Goal: Obtain resource: Download file/media

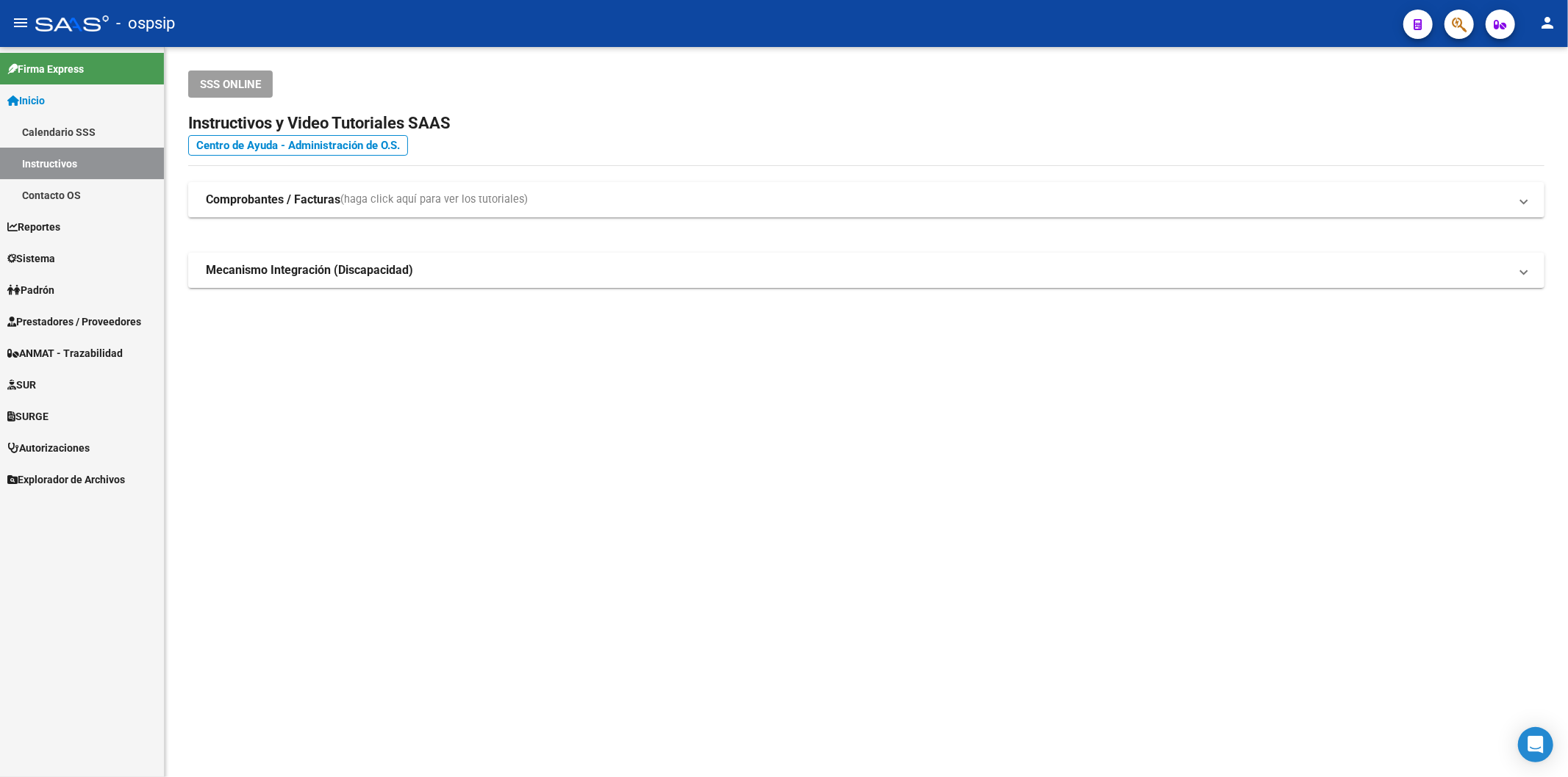
click at [59, 319] on span "Prestadores / Proveedores" at bounding box center [75, 321] width 134 height 16
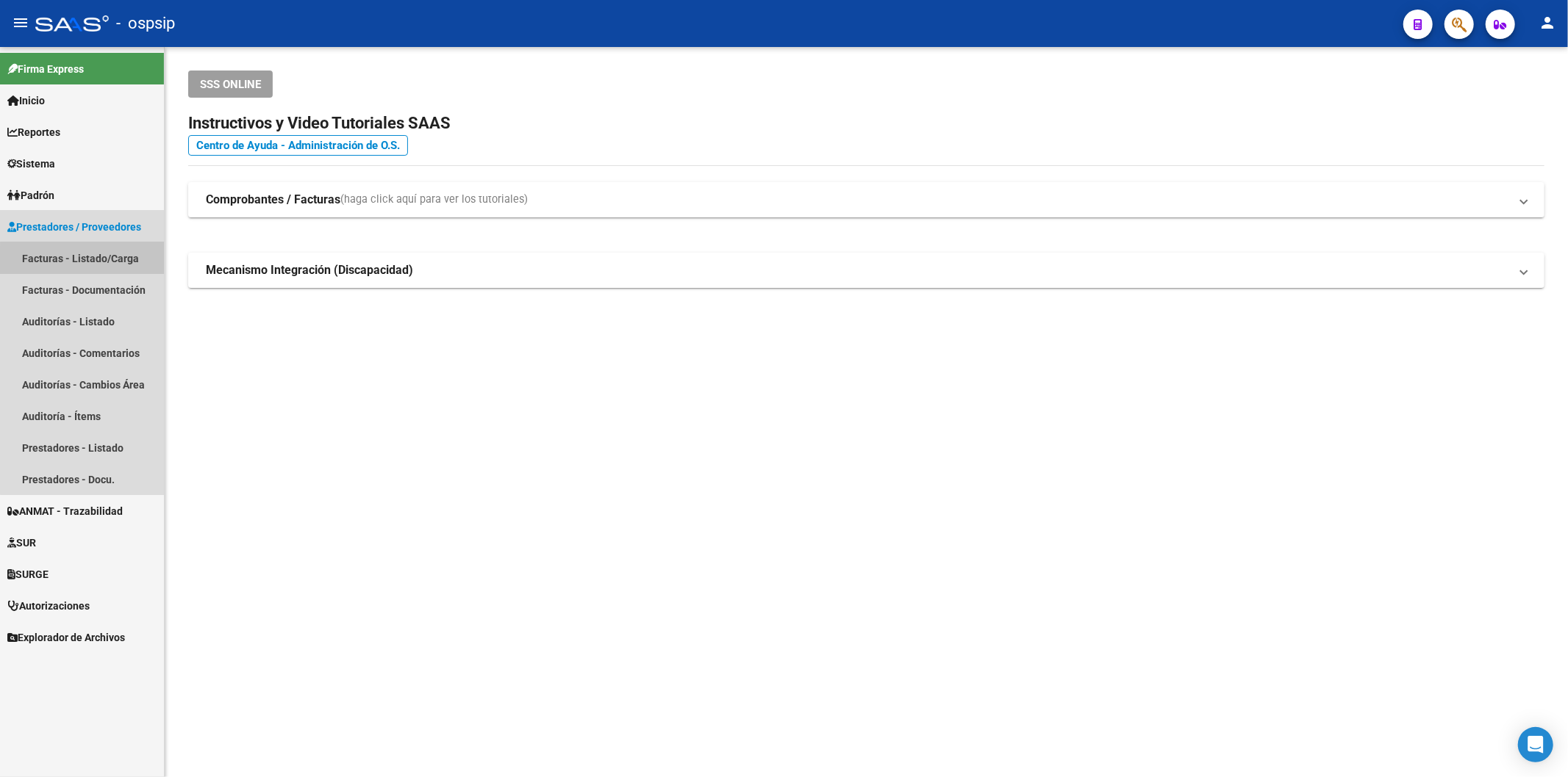
click at [104, 263] on link "Facturas - Listado/Carga" at bounding box center [82, 258] width 164 height 32
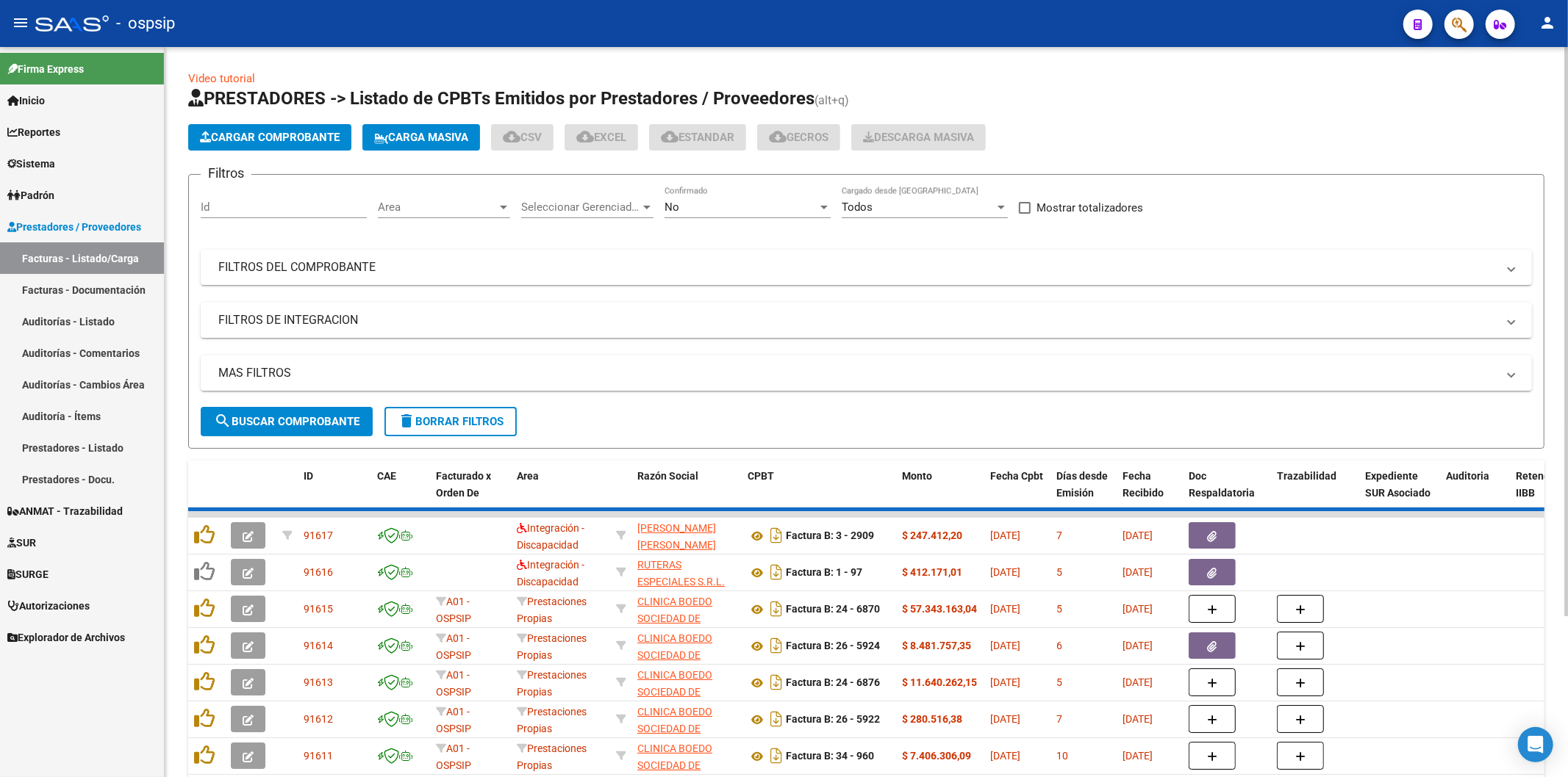
click at [739, 215] on div "No Confirmado" at bounding box center [747, 202] width 166 height 32
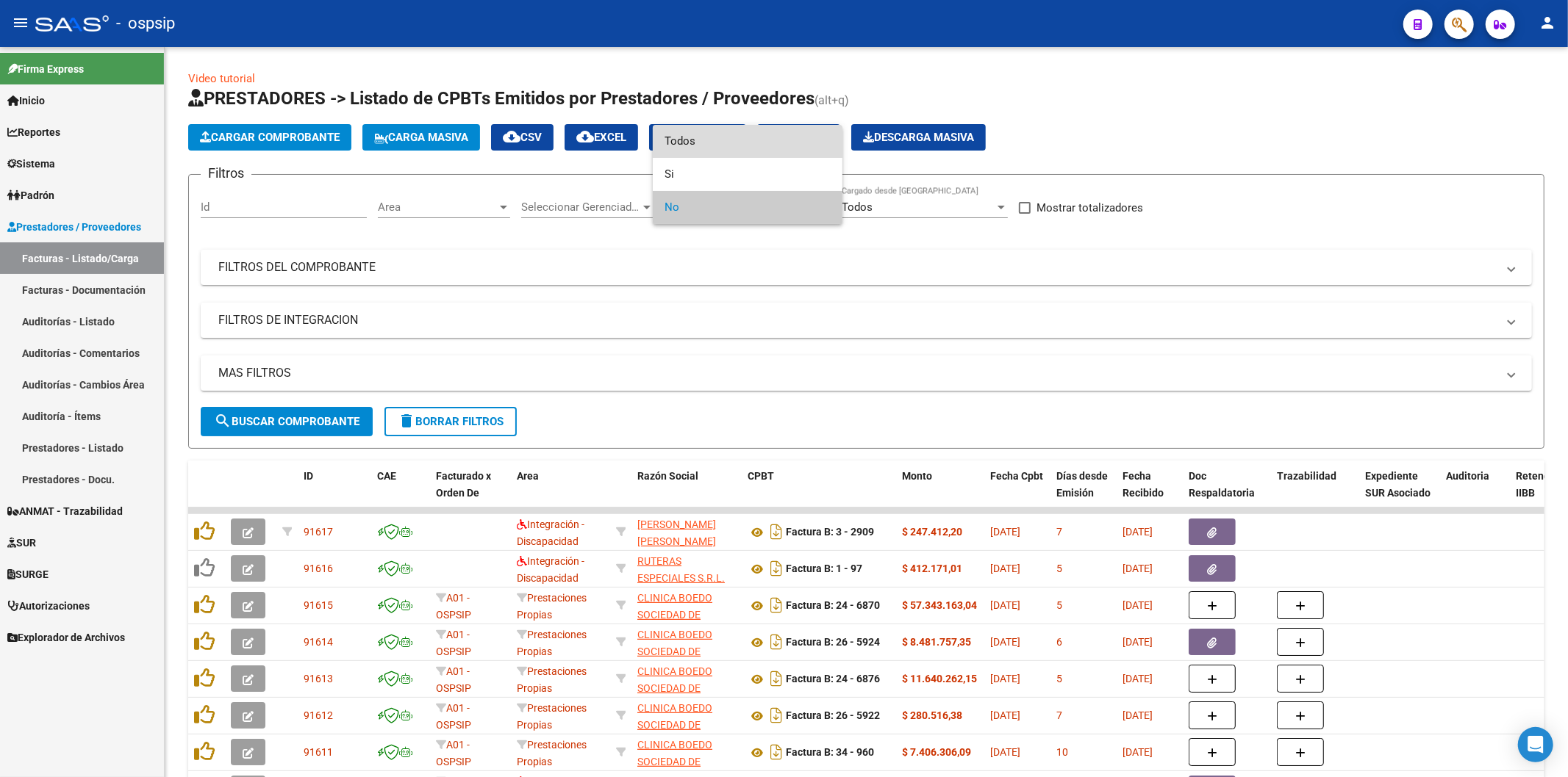
click at [716, 147] on span "Todos" at bounding box center [747, 142] width 166 height 33
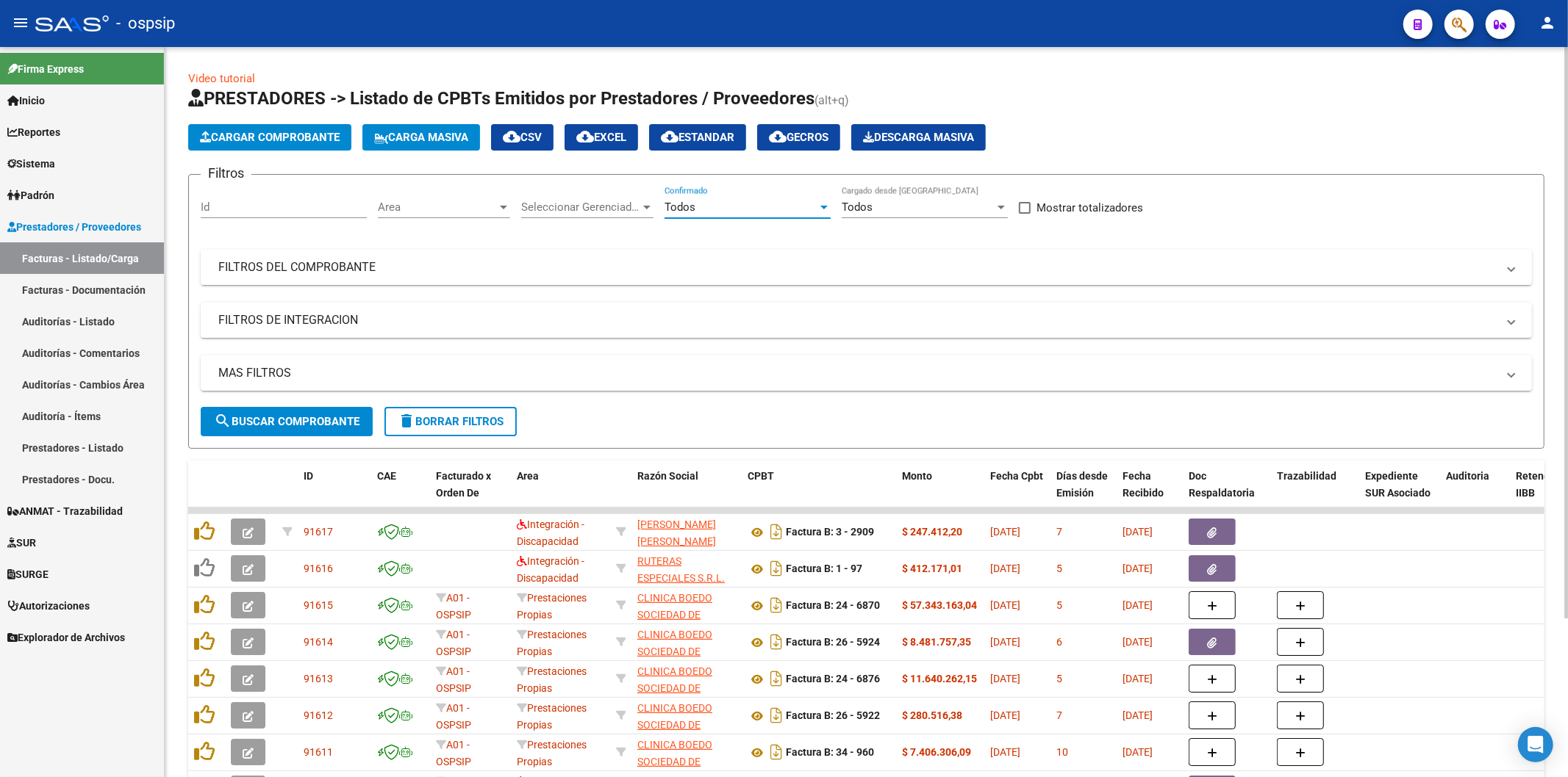
click at [437, 272] on mat-panel-title "FILTROS DEL COMPROBANTE" at bounding box center [857, 267] width 1278 height 16
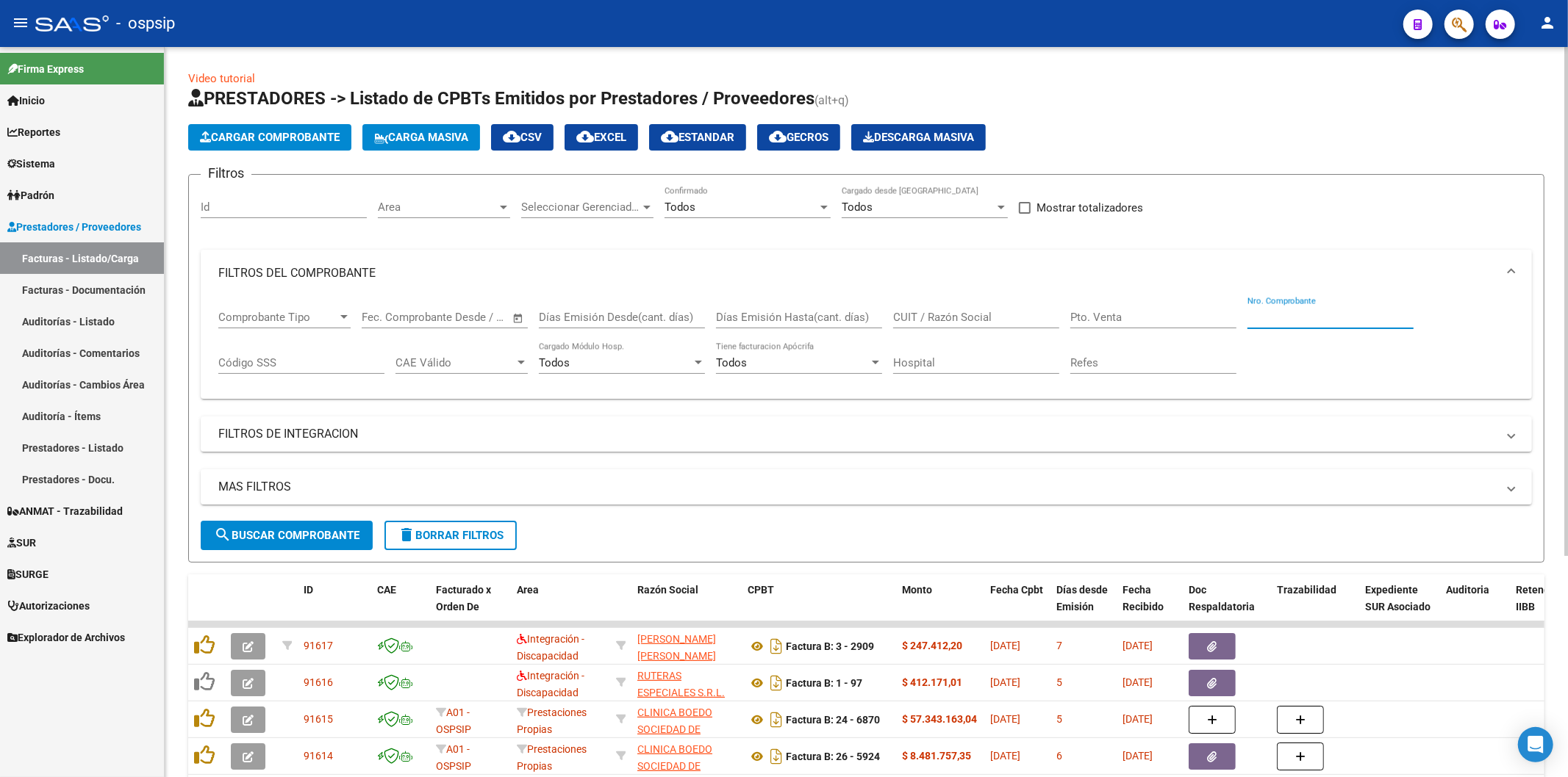
click at [1313, 320] on input "Nro. Comprobante" at bounding box center [1329, 317] width 166 height 14
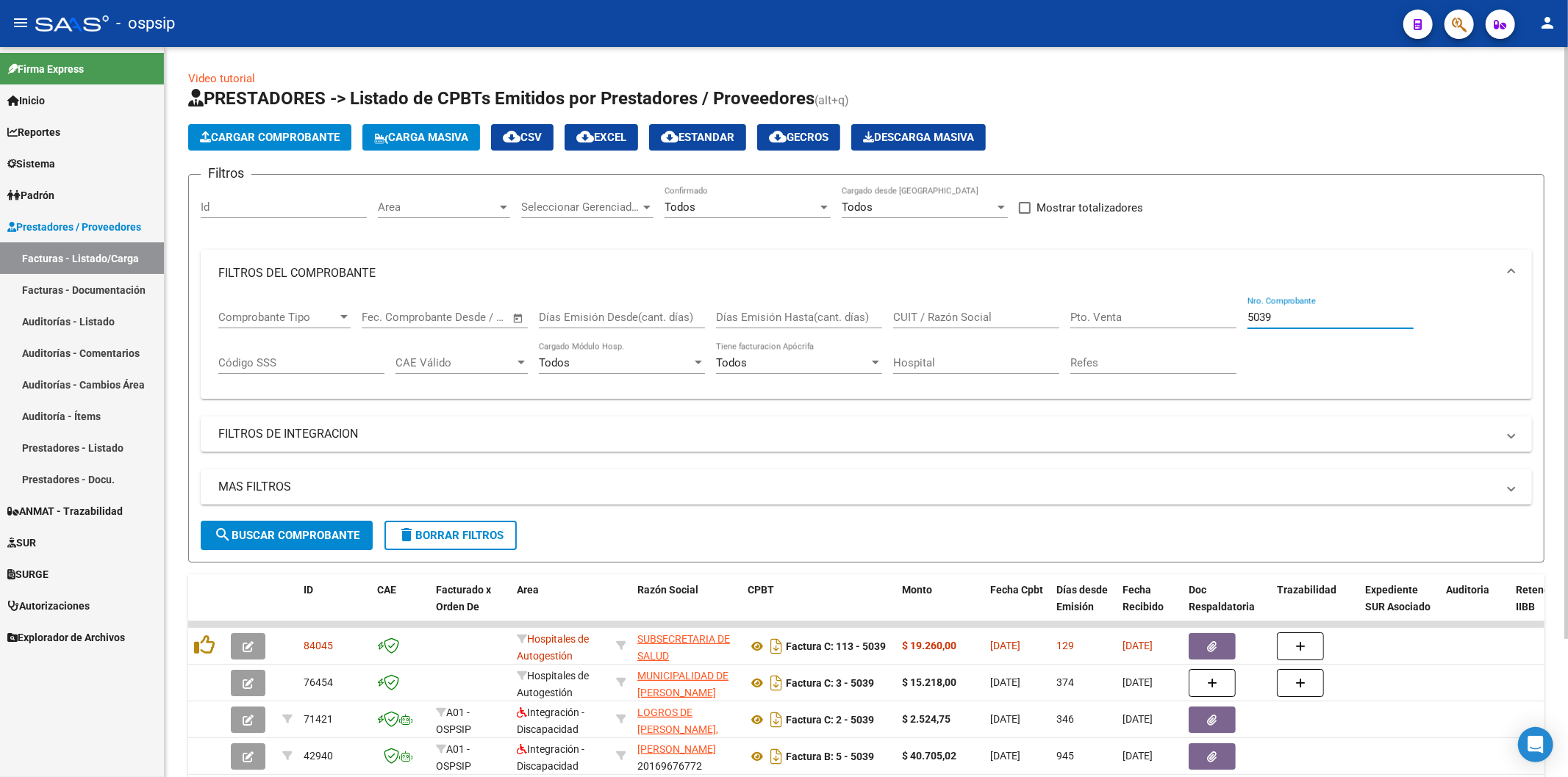
drag, startPoint x: 1280, startPoint y: 319, endPoint x: 1237, endPoint y: 316, distance: 43.1
click at [1237, 316] on div "Comprobante Tipo Comprobante Tipo Fecha inicio – Fecha fin Fec. Comprobante Des…" at bounding box center [866, 342] width 1295 height 91
click at [1298, 319] on input "5039" at bounding box center [1329, 317] width 166 height 14
drag, startPoint x: 1276, startPoint y: 314, endPoint x: 1250, endPoint y: 313, distance: 26.0
click at [1250, 313] on input "5039" at bounding box center [1329, 317] width 166 height 14
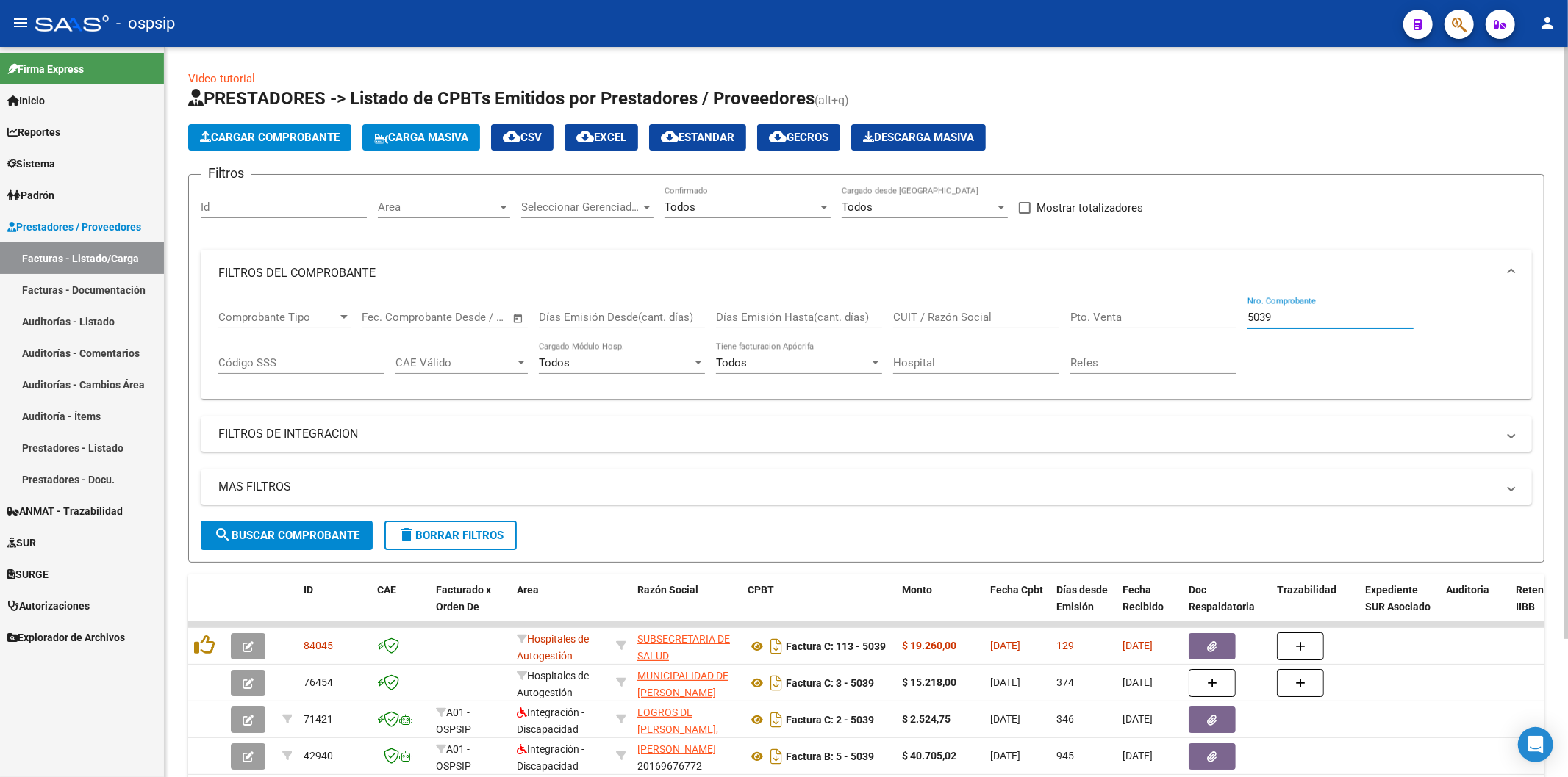
click at [1281, 322] on input "5039" at bounding box center [1329, 317] width 166 height 14
drag, startPoint x: 1281, startPoint y: 322, endPoint x: 1247, endPoint y: 310, distance: 36.1
click at [1247, 310] on input "5039" at bounding box center [1329, 317] width 166 height 14
click at [1298, 317] on input "5039" at bounding box center [1329, 317] width 166 height 14
drag, startPoint x: 1298, startPoint y: 317, endPoint x: 1246, endPoint y: 317, distance: 52.0
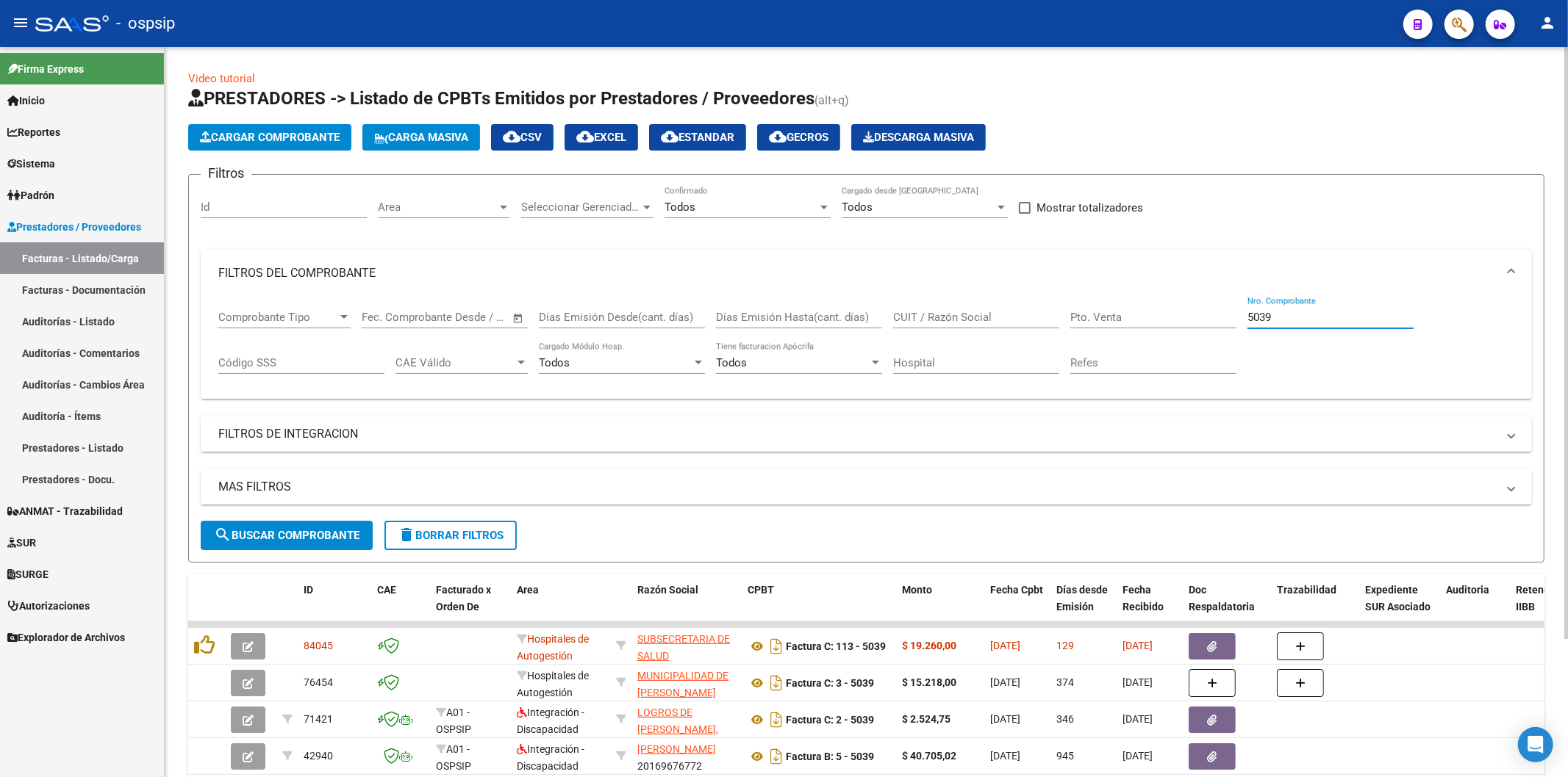
click at [1246, 317] on div "Comprobante Tipo Comprobante Tipo Fecha inicio – Fecha fin Fec. Comprobante Des…" at bounding box center [866, 342] width 1295 height 91
click at [1291, 316] on input "5039" at bounding box center [1329, 317] width 166 height 14
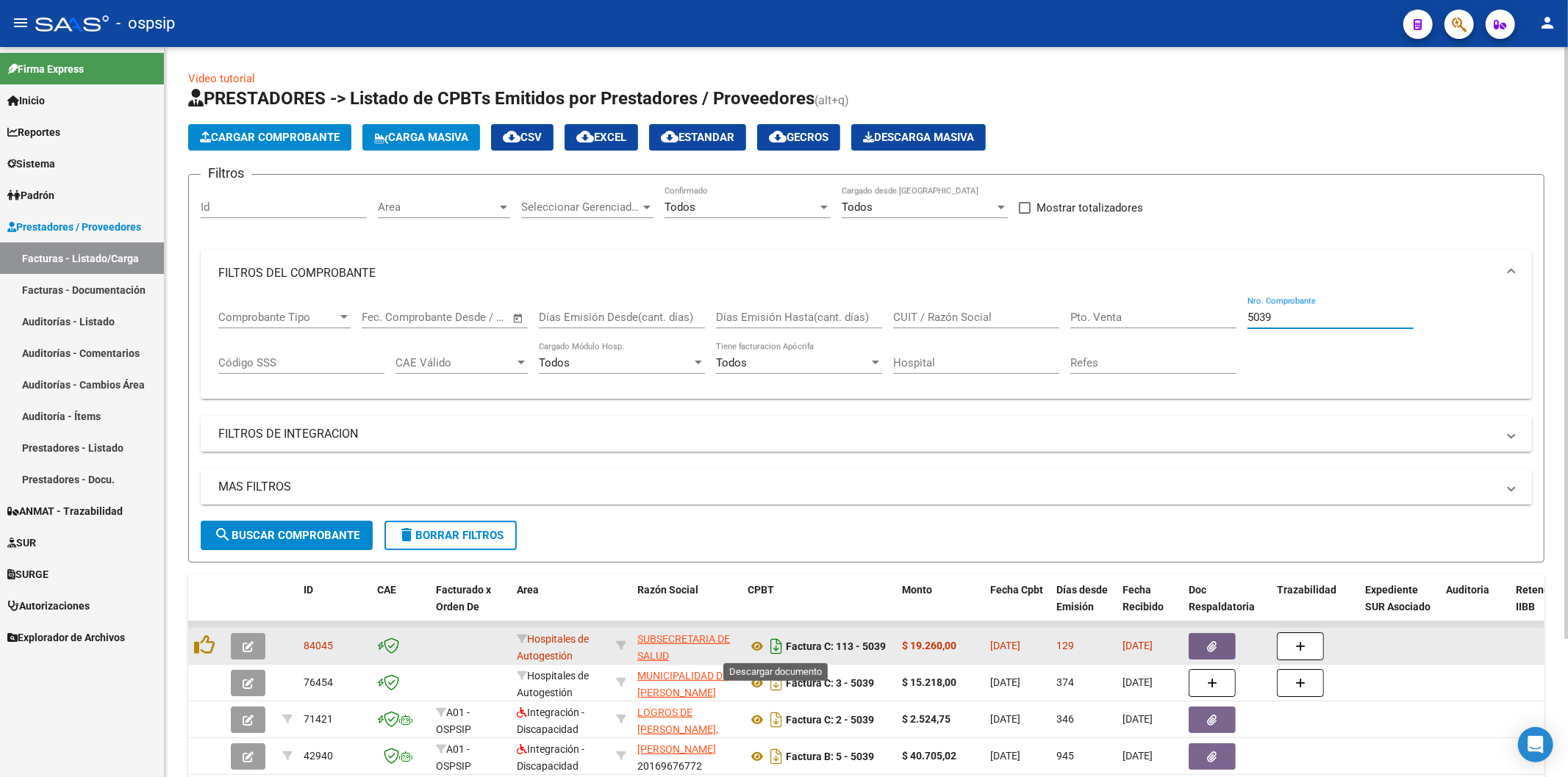
click at [780, 649] on icon "Descargar documento" at bounding box center [776, 646] width 19 height 23
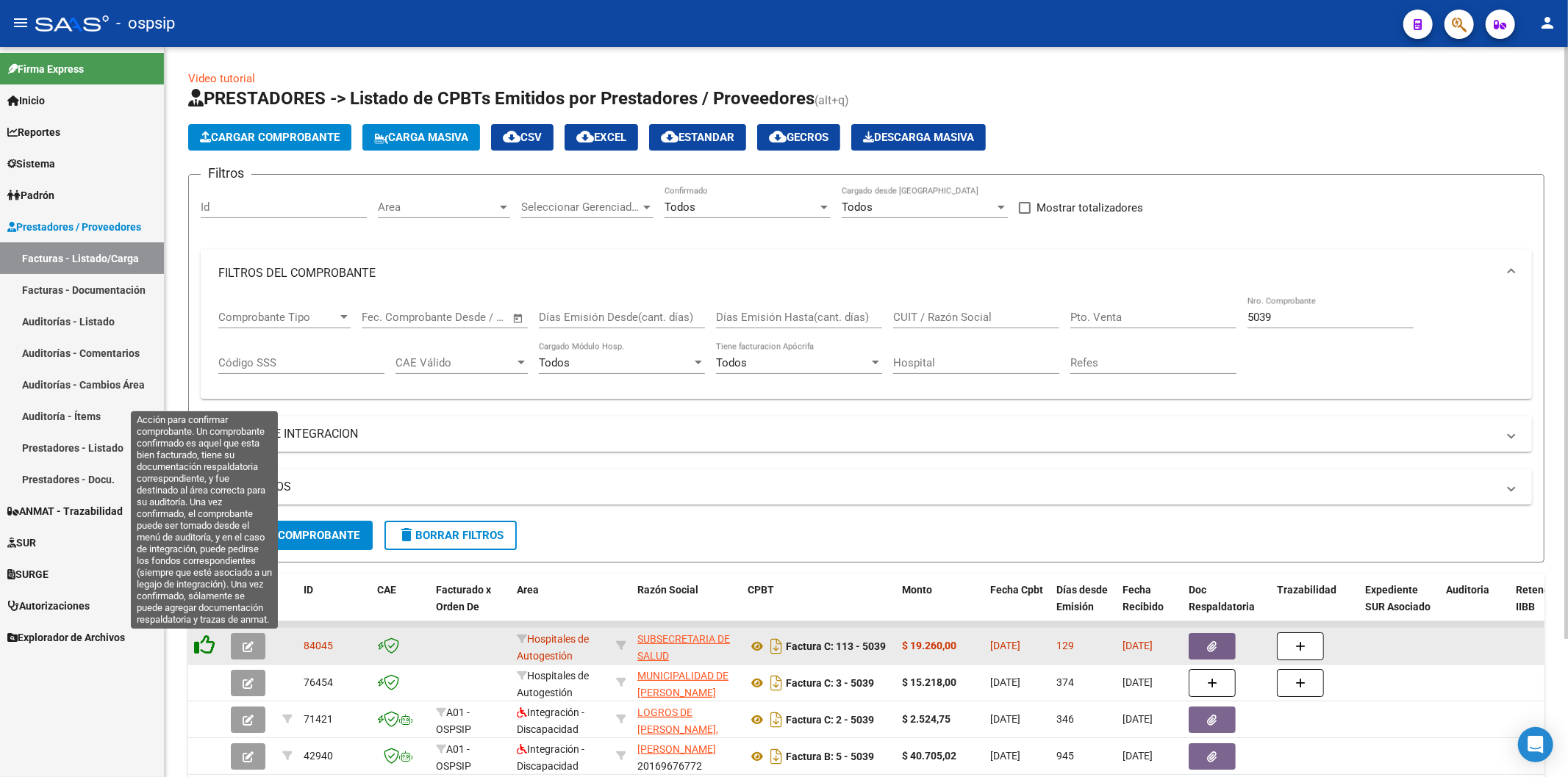
click at [202, 643] on icon at bounding box center [204, 644] width 20 height 20
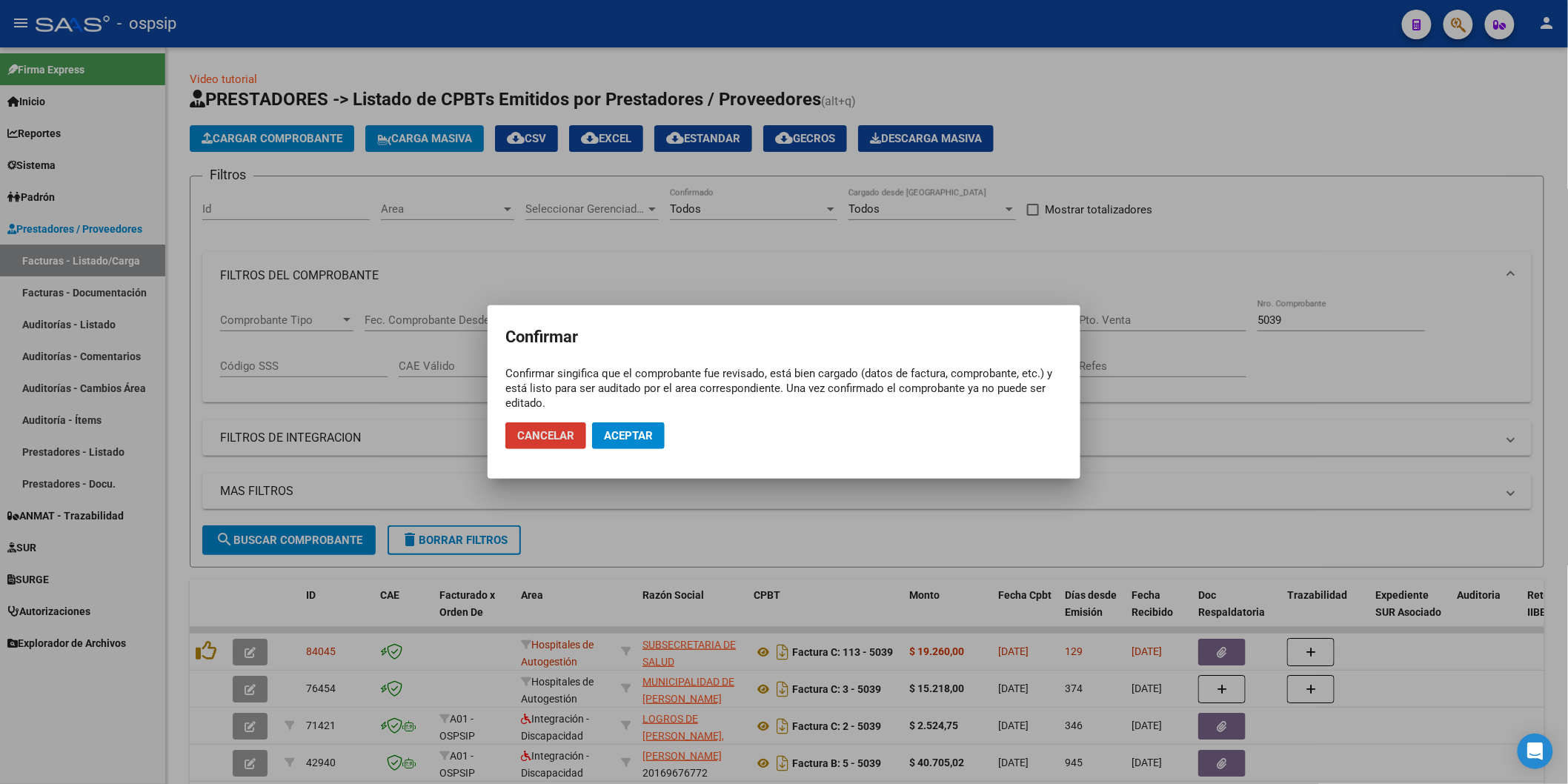
click at [648, 435] on span "Aceptar" at bounding box center [628, 437] width 49 height 14
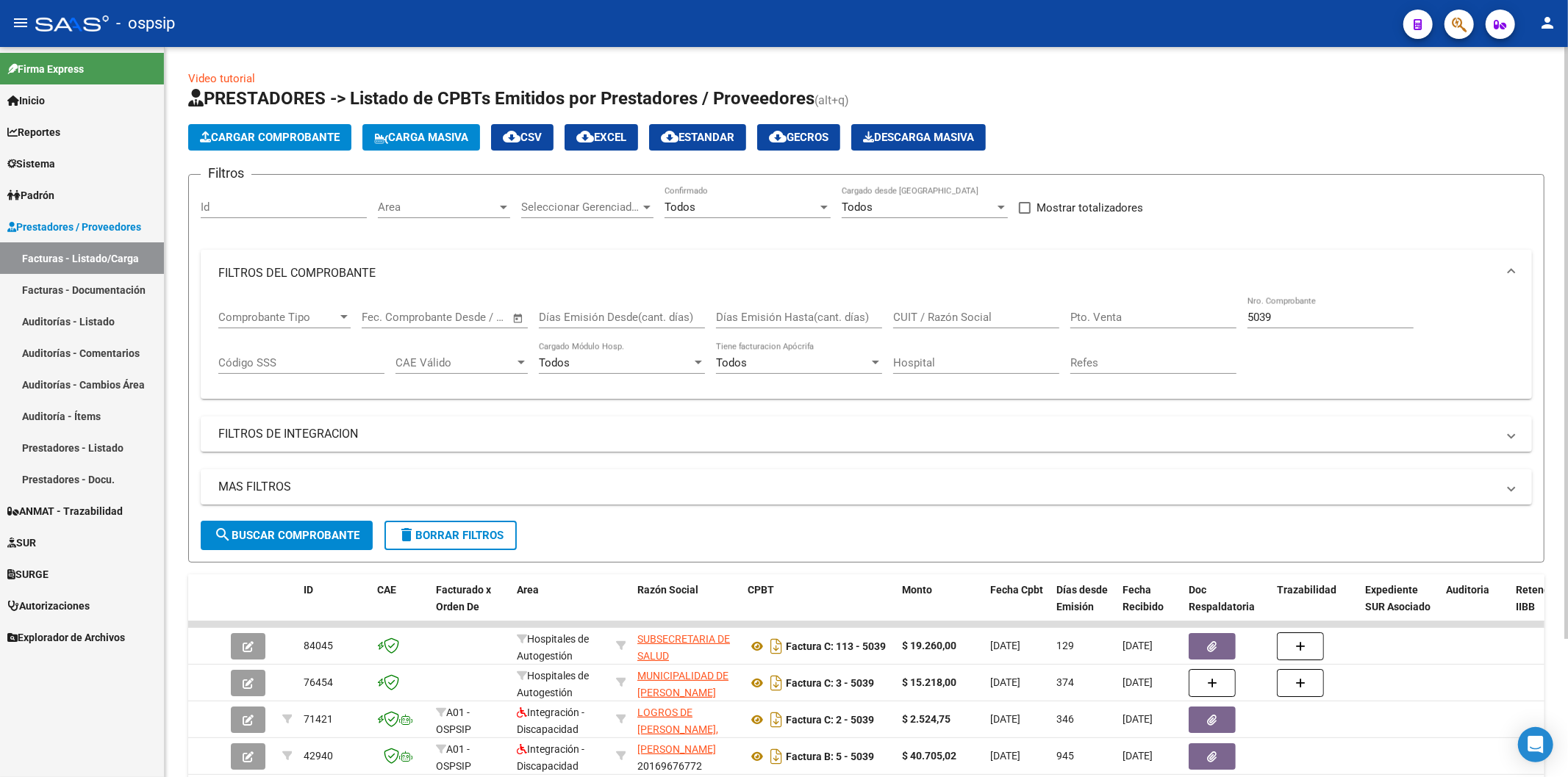
click at [1296, 317] on input "5039" at bounding box center [1329, 317] width 166 height 14
type input "5"
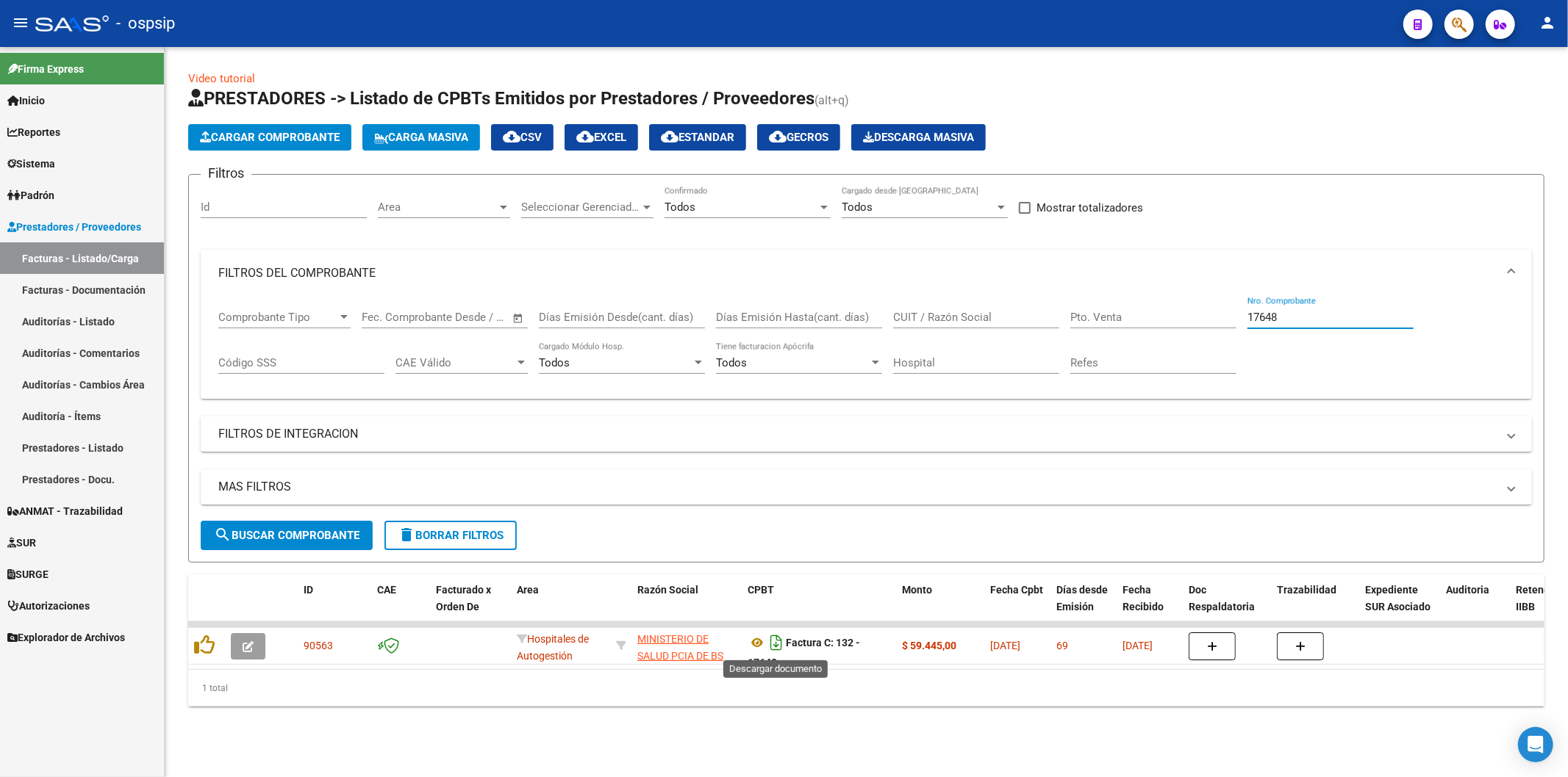
type input "17648"
click at [768, 647] on icon "Descargar documento" at bounding box center [776, 643] width 19 height 23
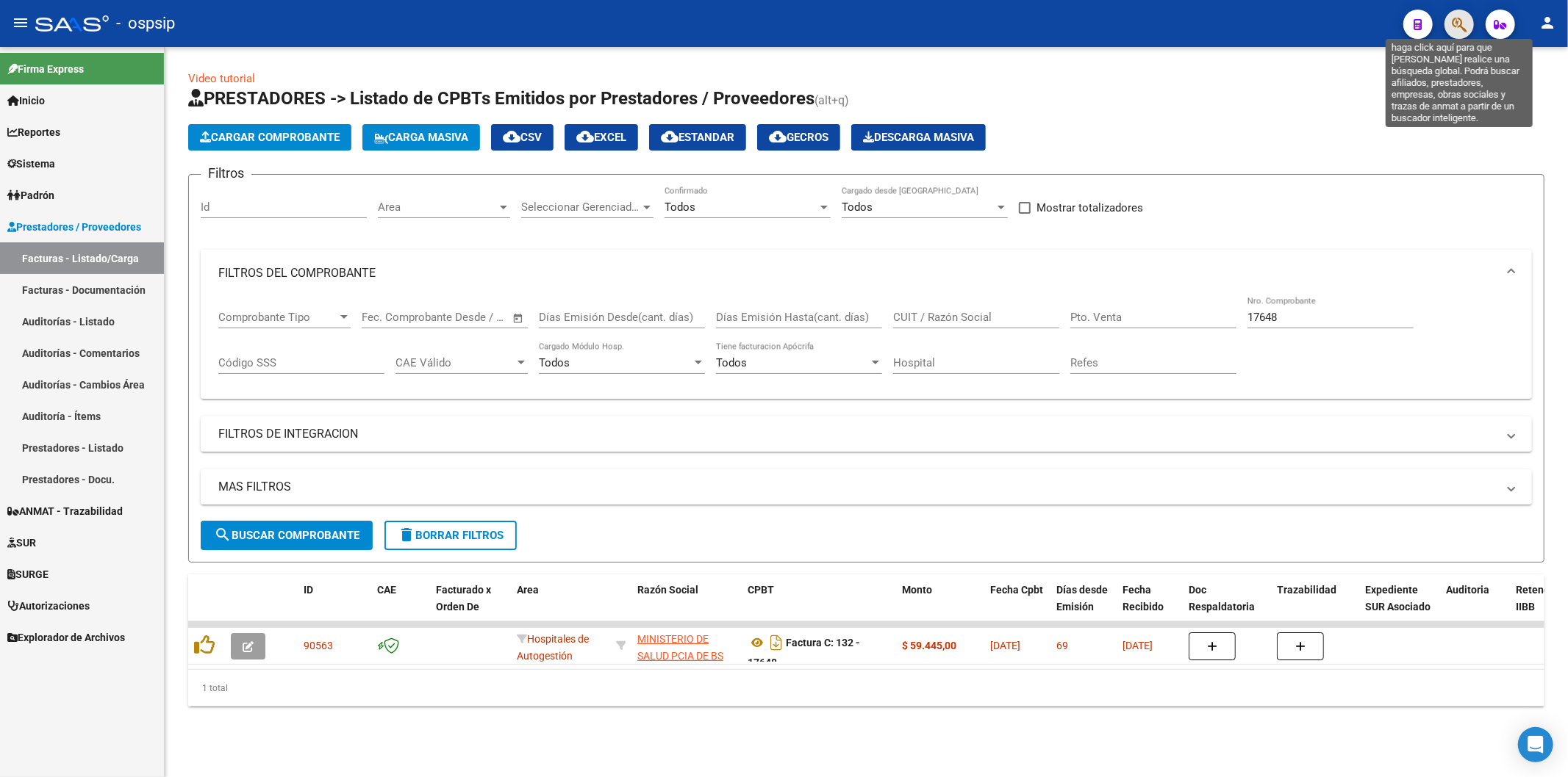
click at [1464, 16] on icon "button" at bounding box center [1458, 24] width 15 height 16
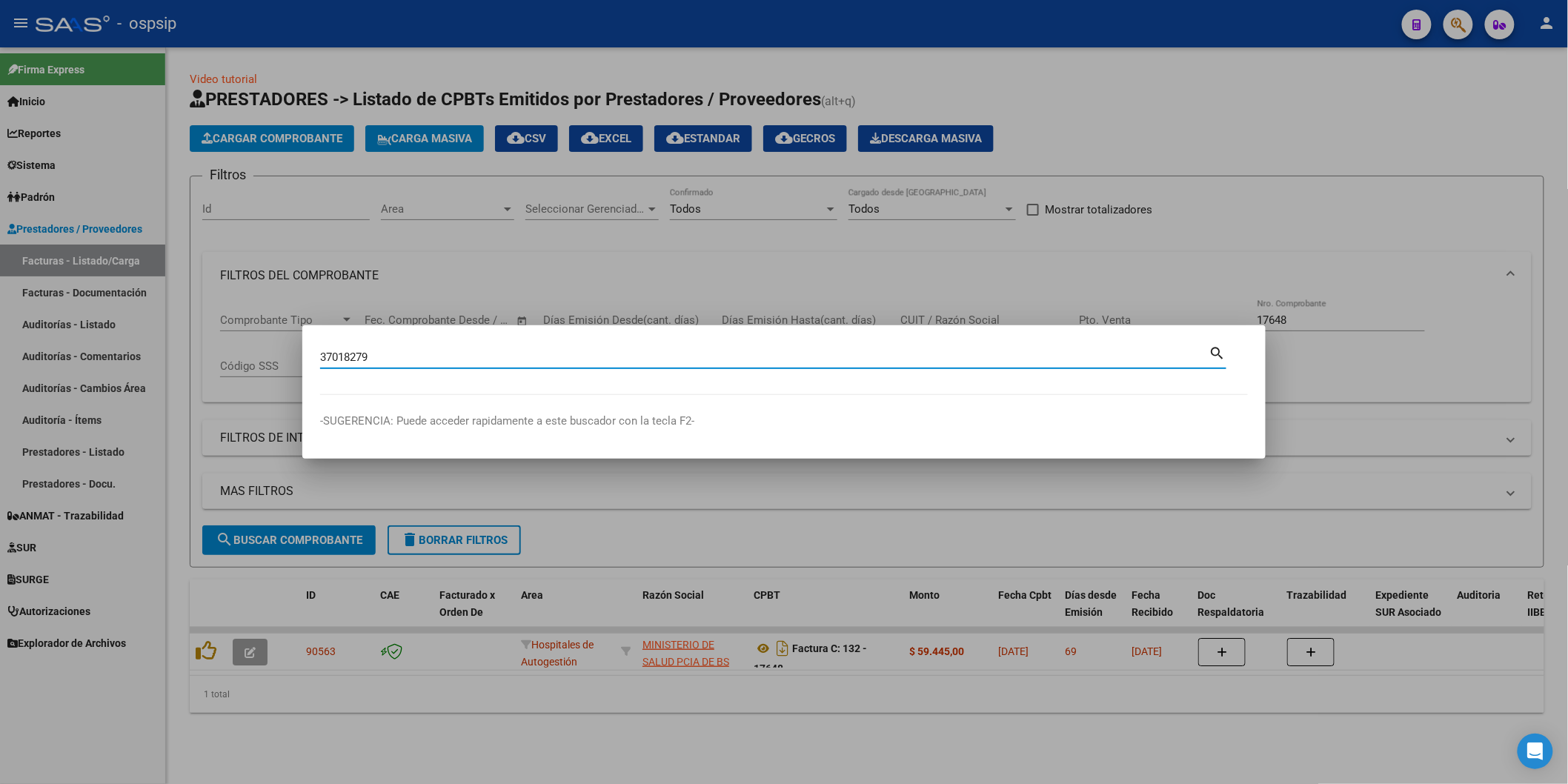
type input "37018279"
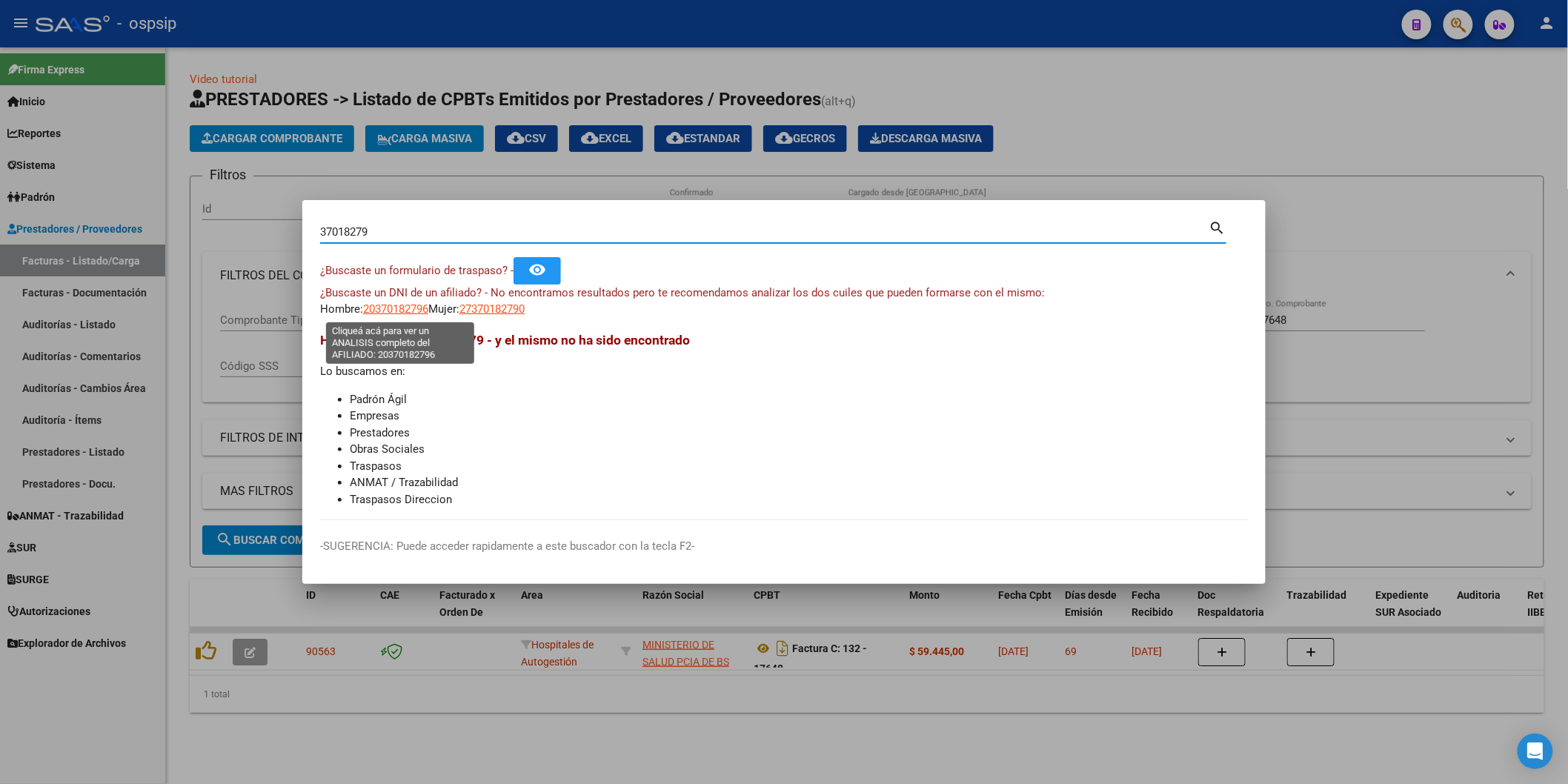
click at [378, 308] on span "20370182796" at bounding box center [395, 309] width 66 height 14
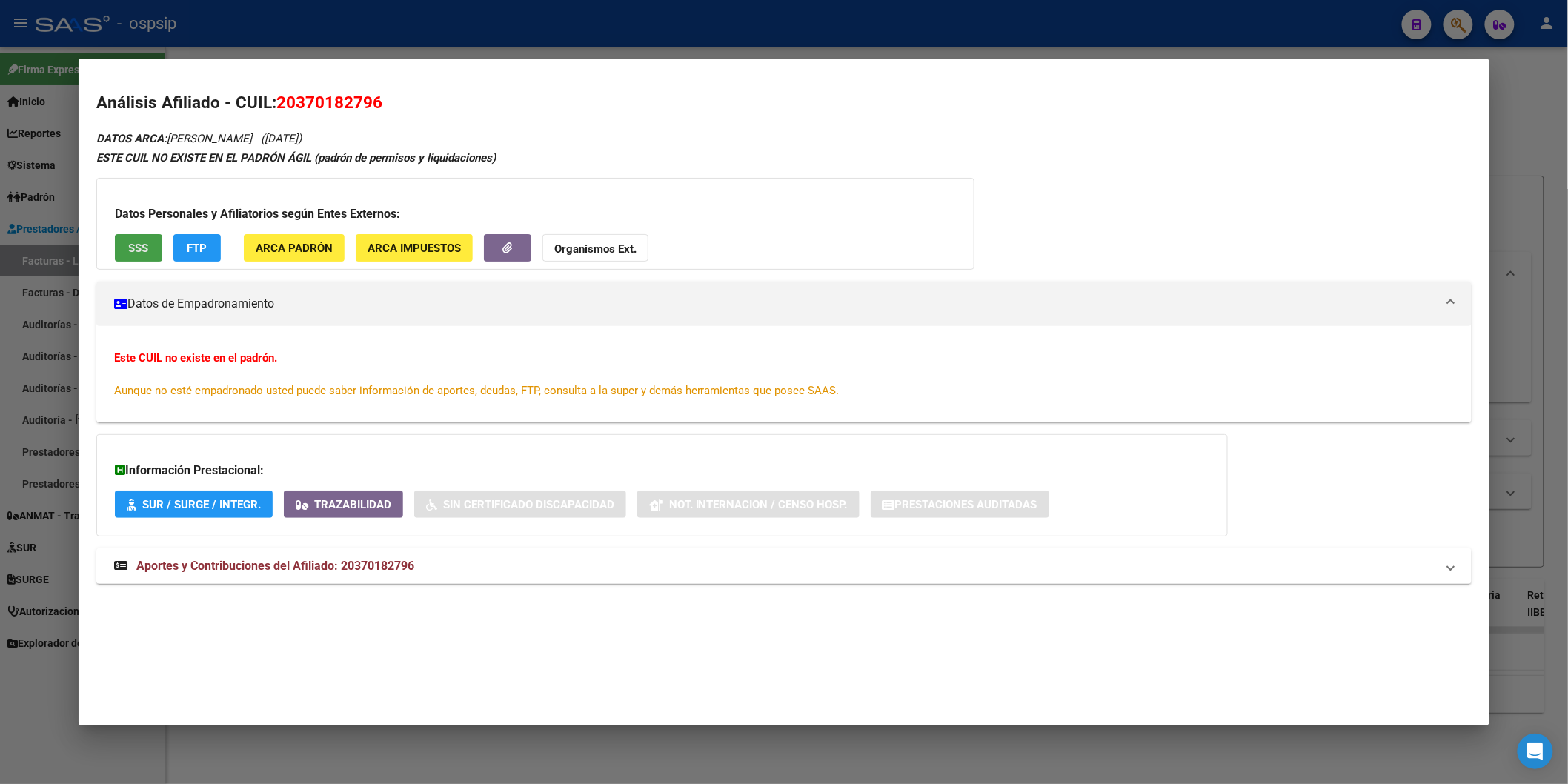
click at [130, 249] on span "SSS" at bounding box center [138, 249] width 20 height 14
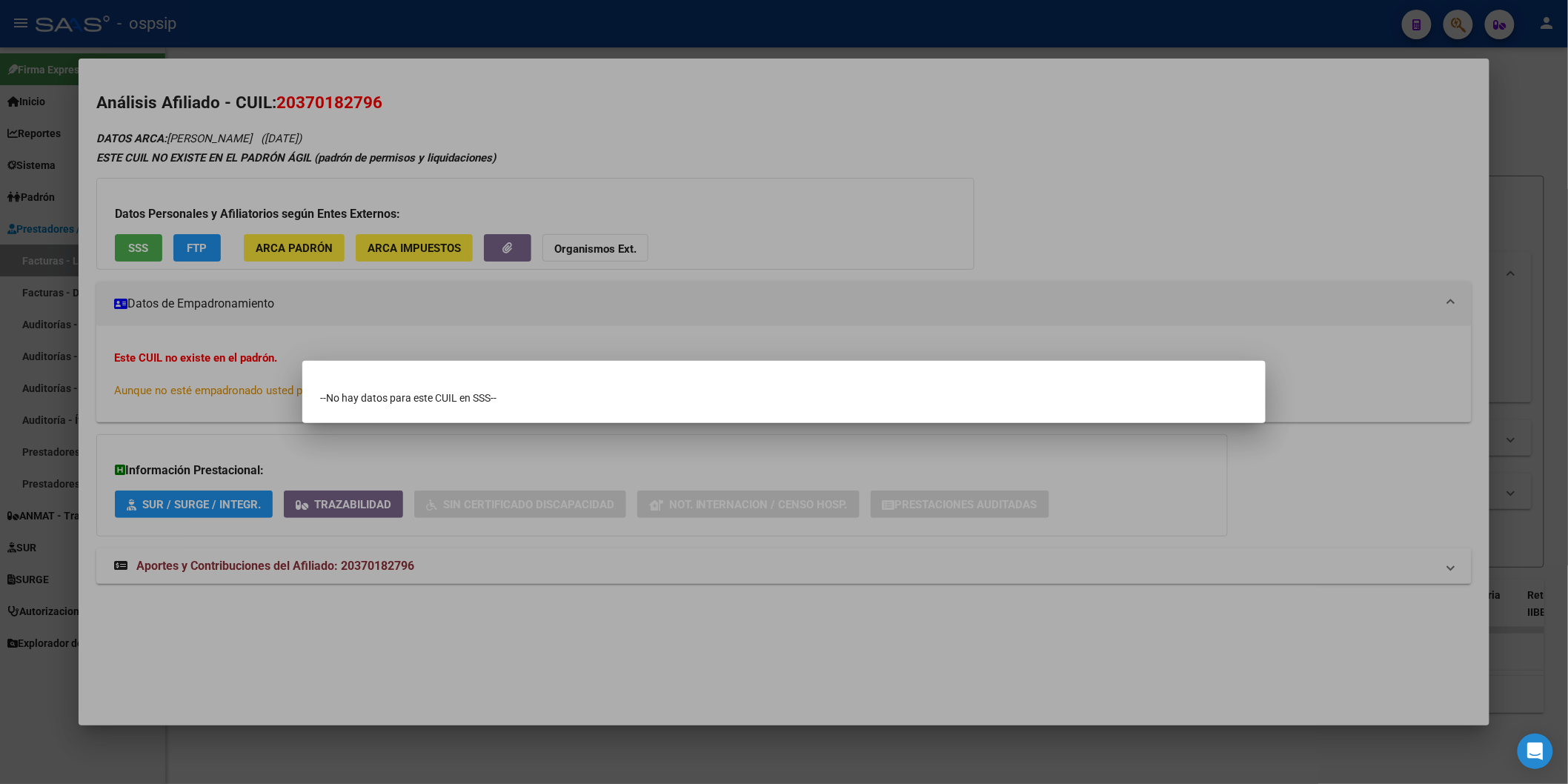
click at [664, 182] on div at bounding box center [784, 392] width 1568 height 784
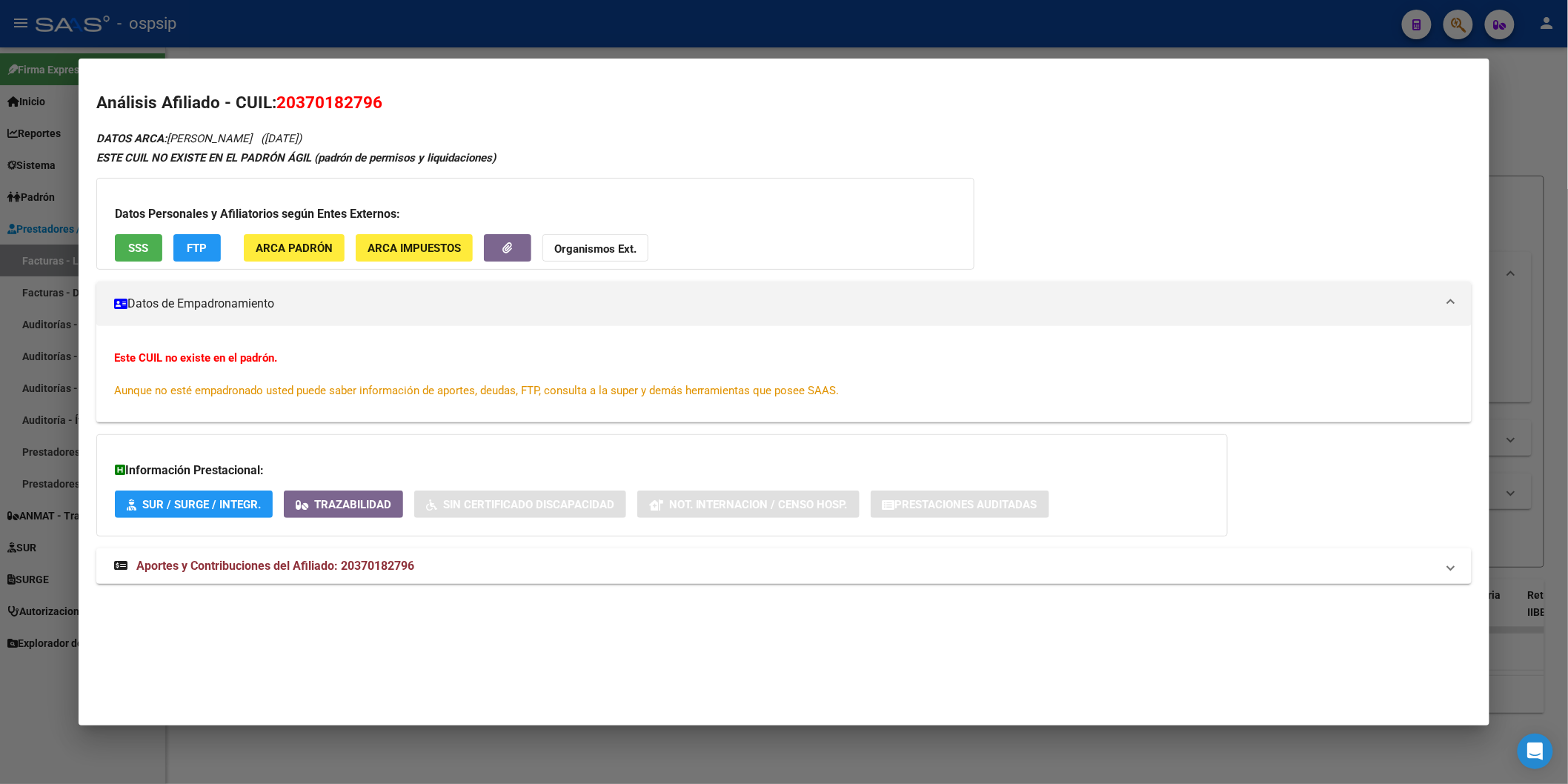
click at [593, 253] on strong "Organismos Ext." at bounding box center [596, 250] width 82 height 14
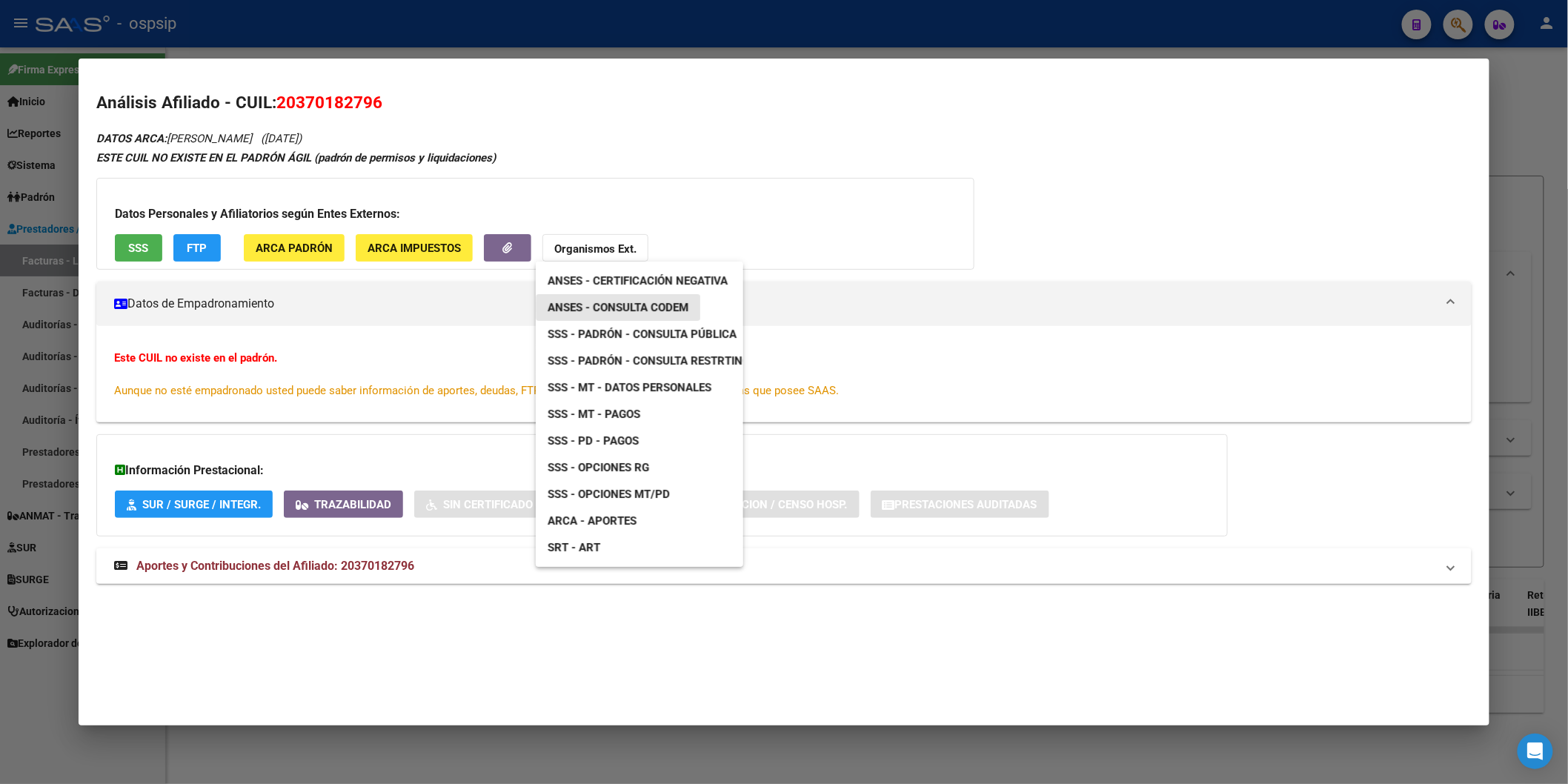
click at [668, 307] on span "ANSES - Consulta CODEM" at bounding box center [618, 308] width 141 height 14
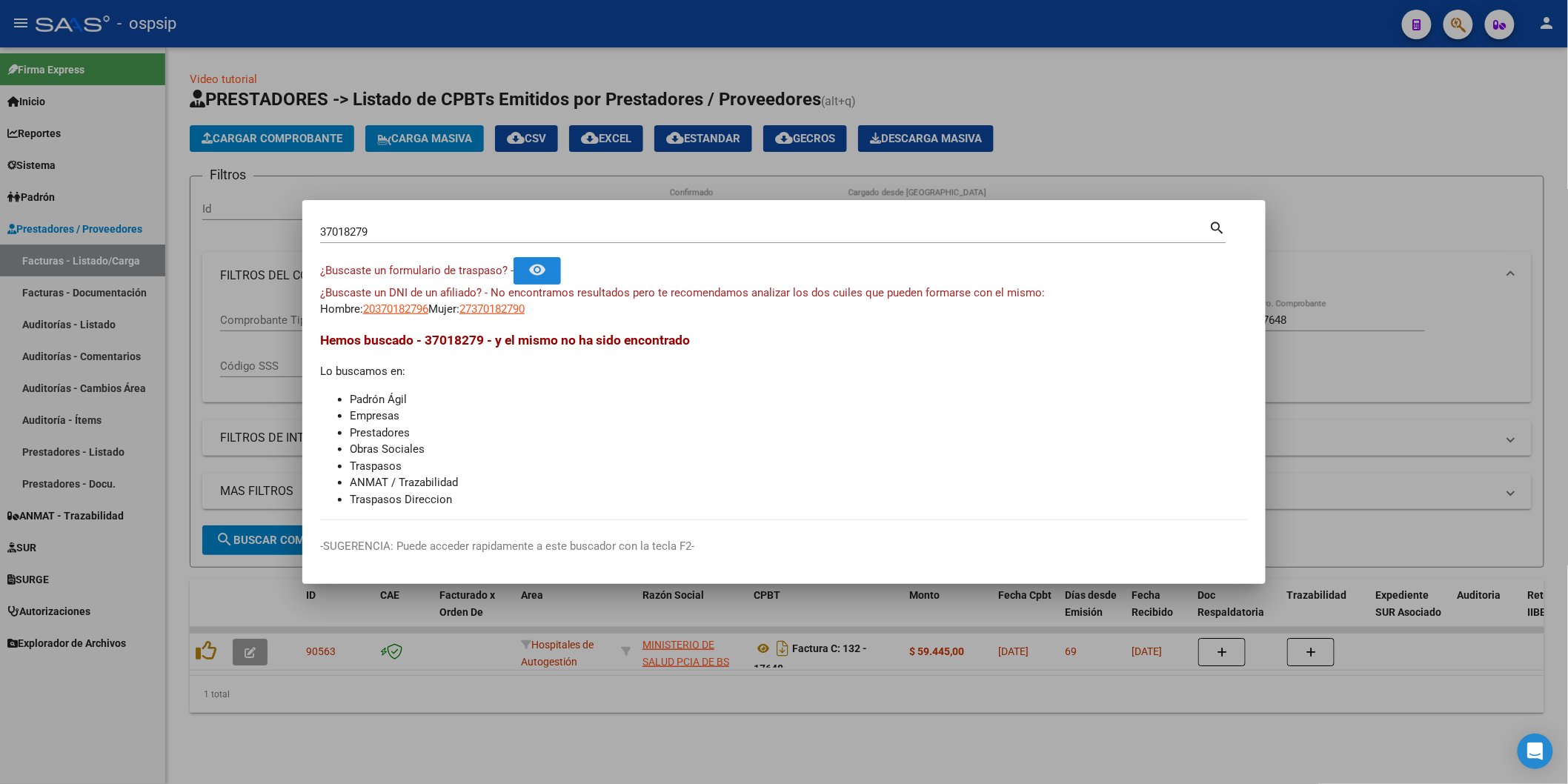
click at [544, 270] on mat-icon "remove_red_eye" at bounding box center [537, 270] width 18 height 18
click at [460, 241] on div "37018279 Buscar (apellido, dni, [PERSON_NAME], nro traspaso, cuit, obra social)" at bounding box center [764, 232] width 889 height 23
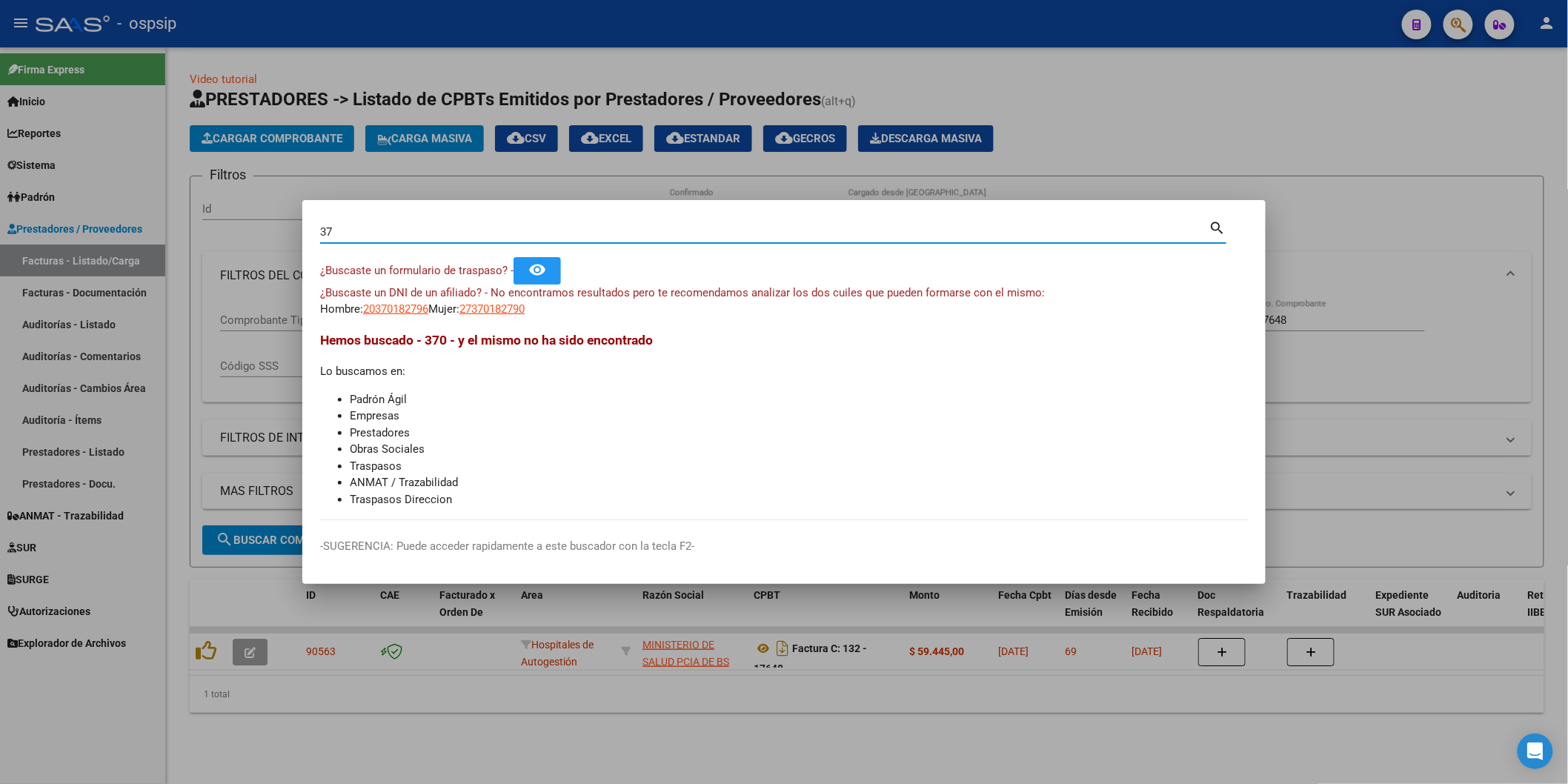
type input "3"
type input "[PERSON_NAME]"
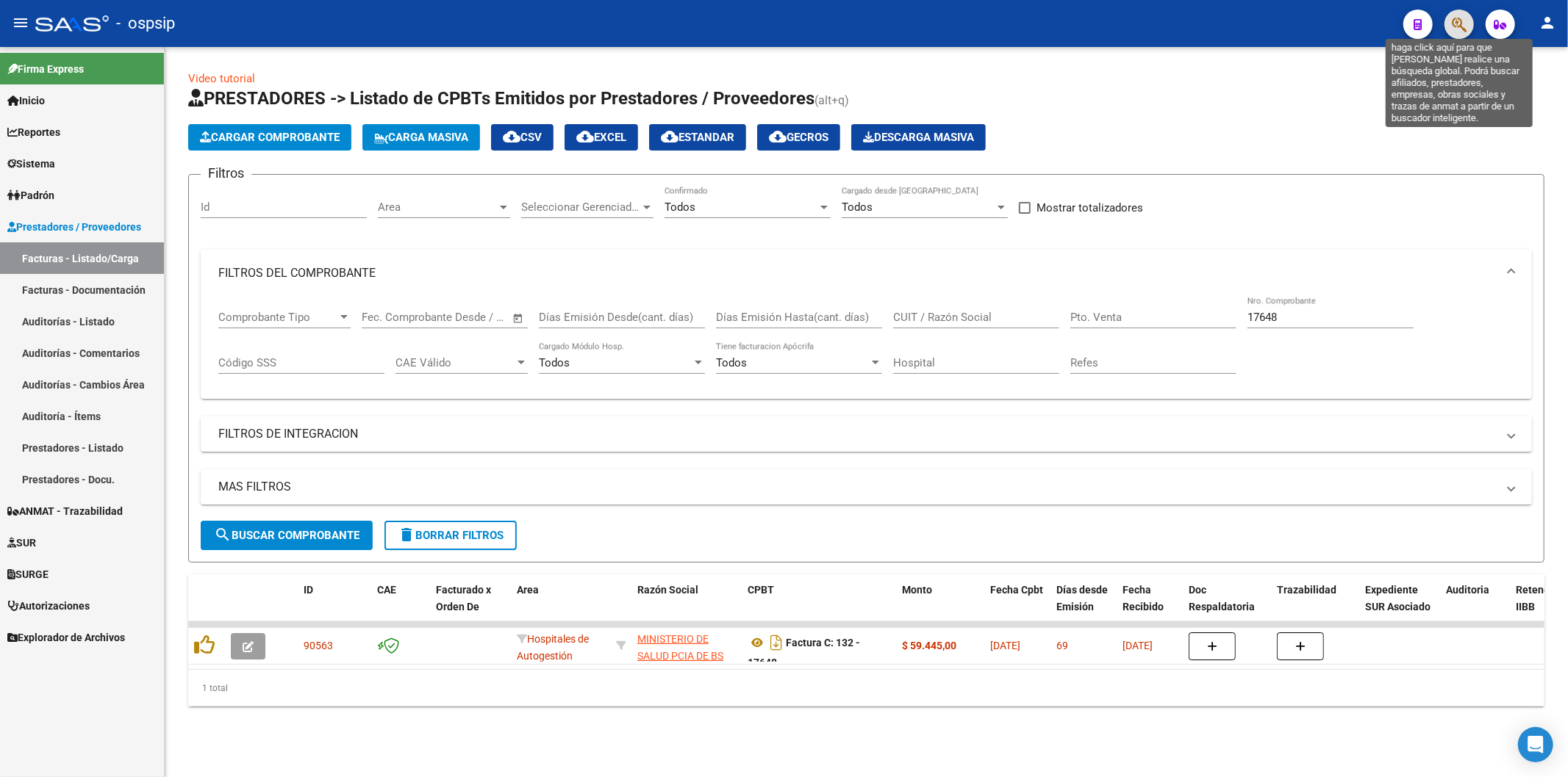
click at [1463, 16] on icon "button" at bounding box center [1458, 24] width 15 height 16
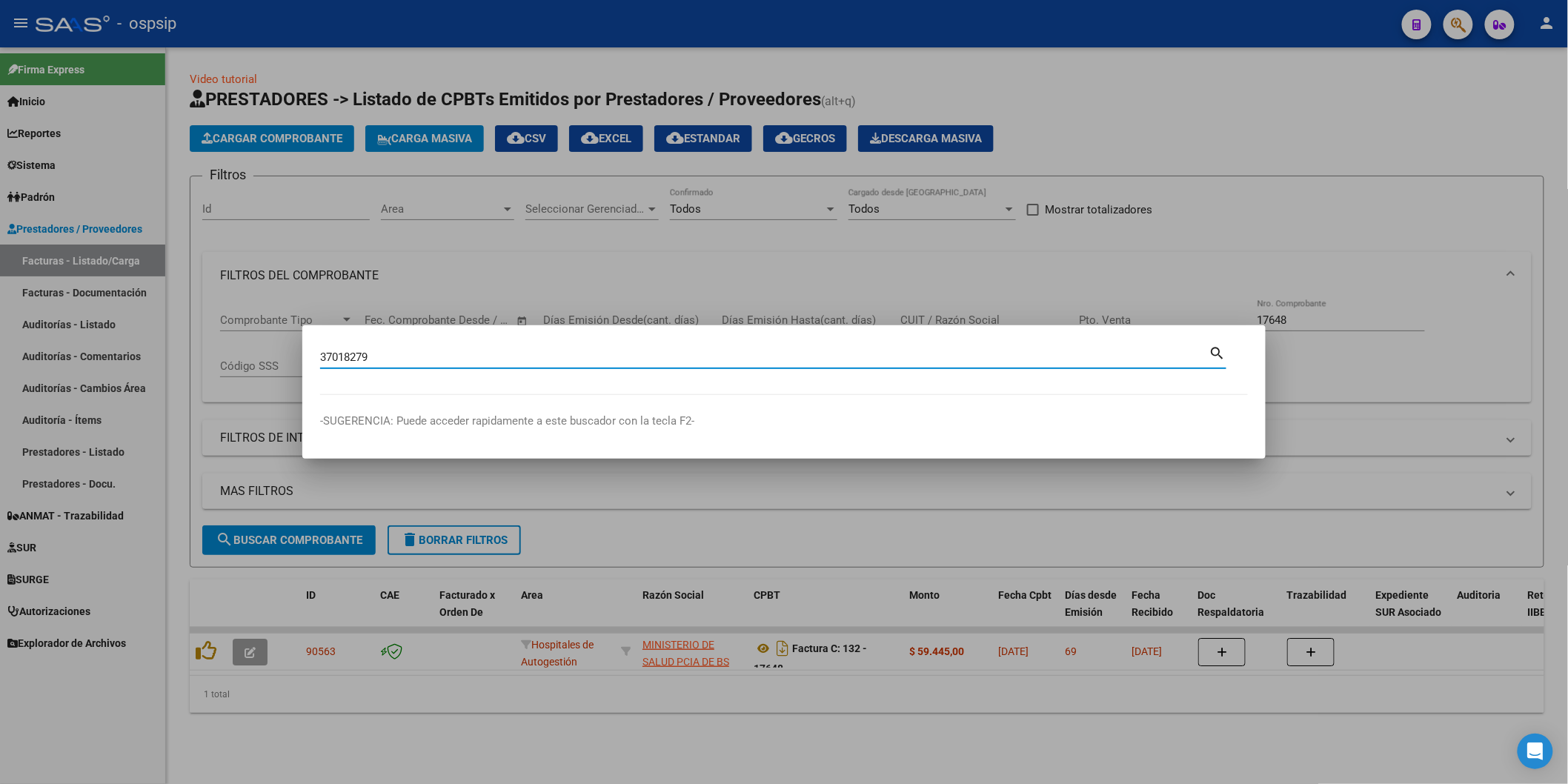
type input "37018279"
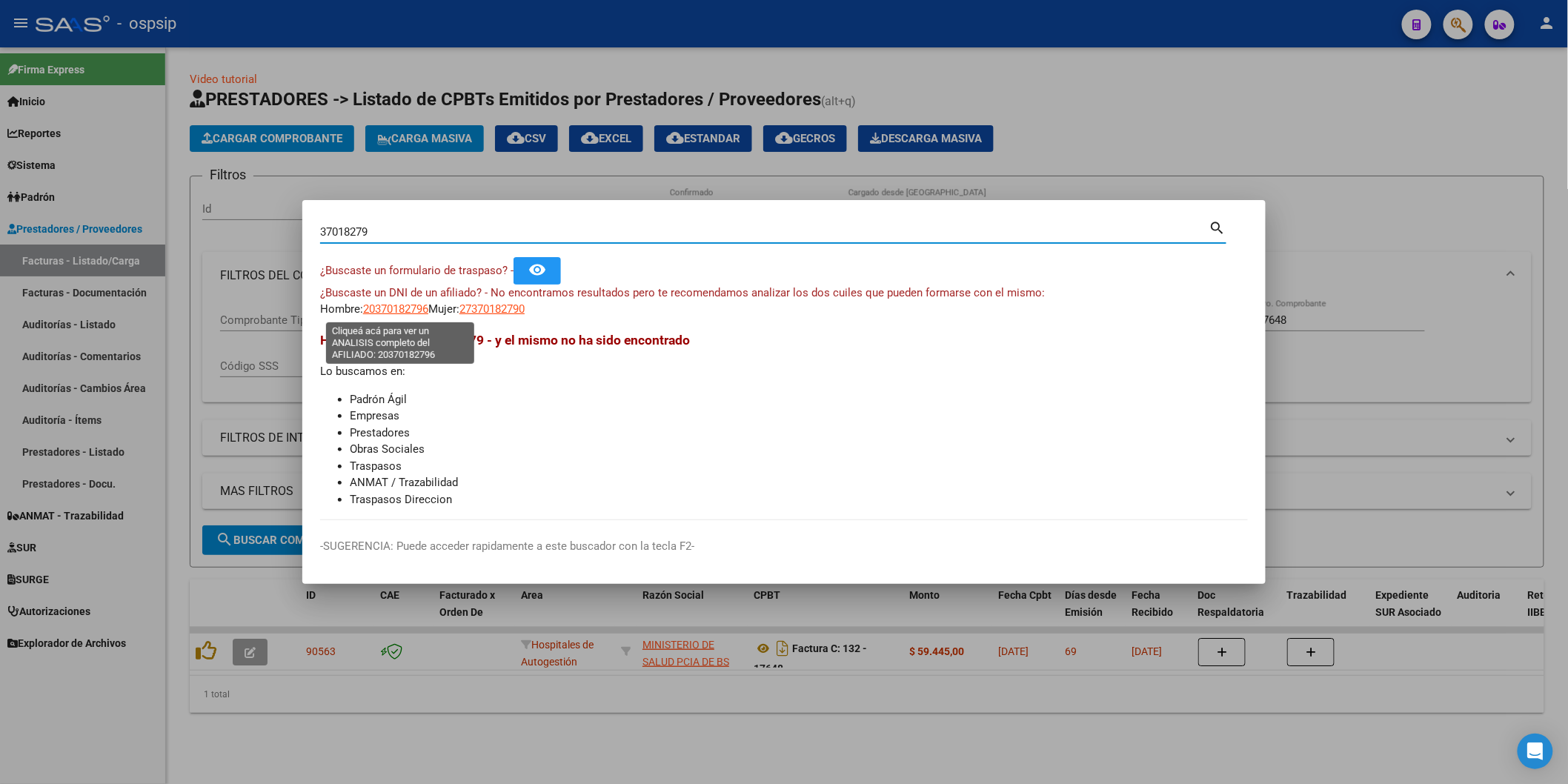
click at [418, 308] on span "20370182796" at bounding box center [395, 309] width 66 height 14
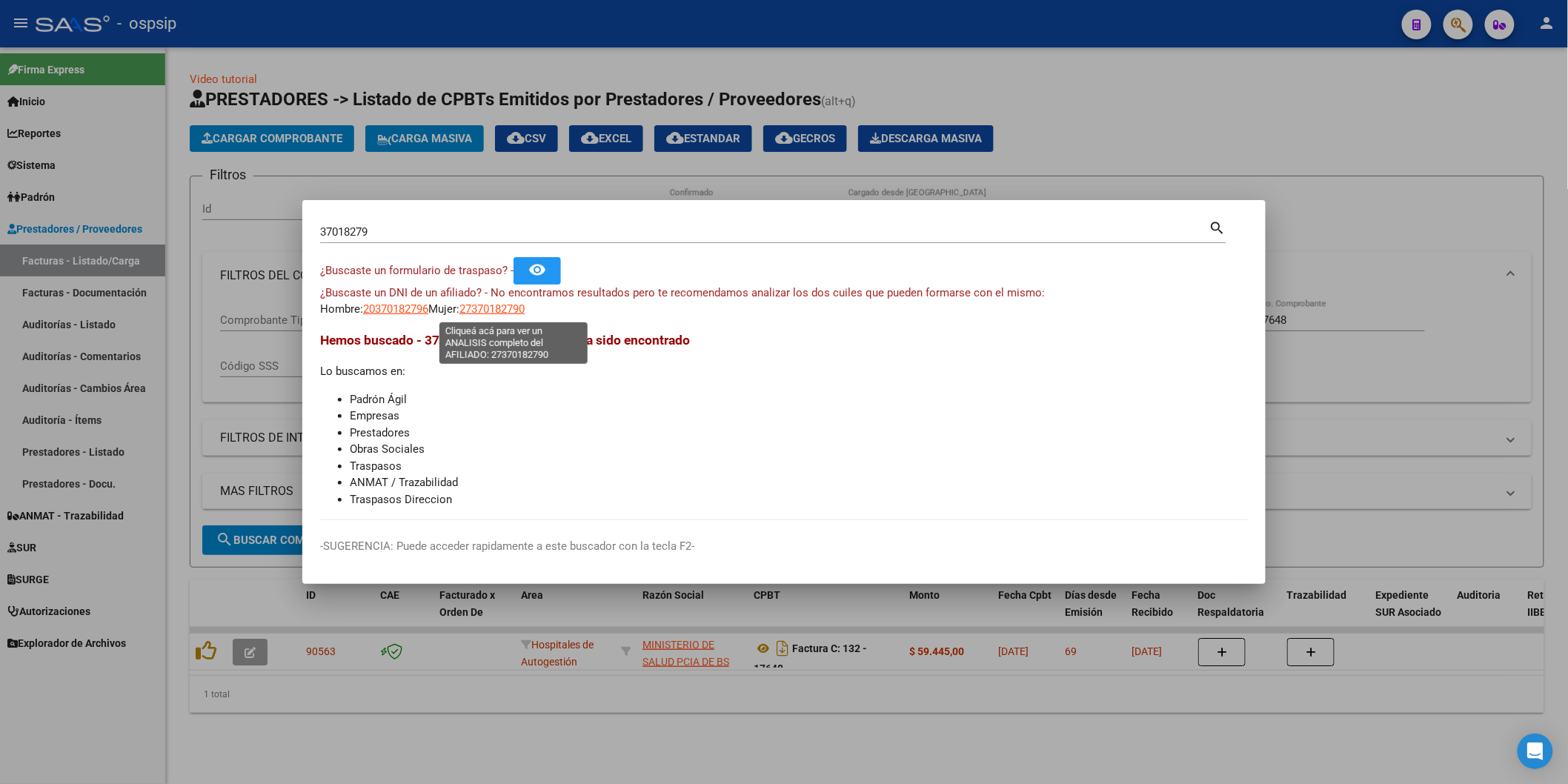
click at [501, 312] on span "27370182790" at bounding box center [492, 309] width 66 height 14
type textarea "27370182790"
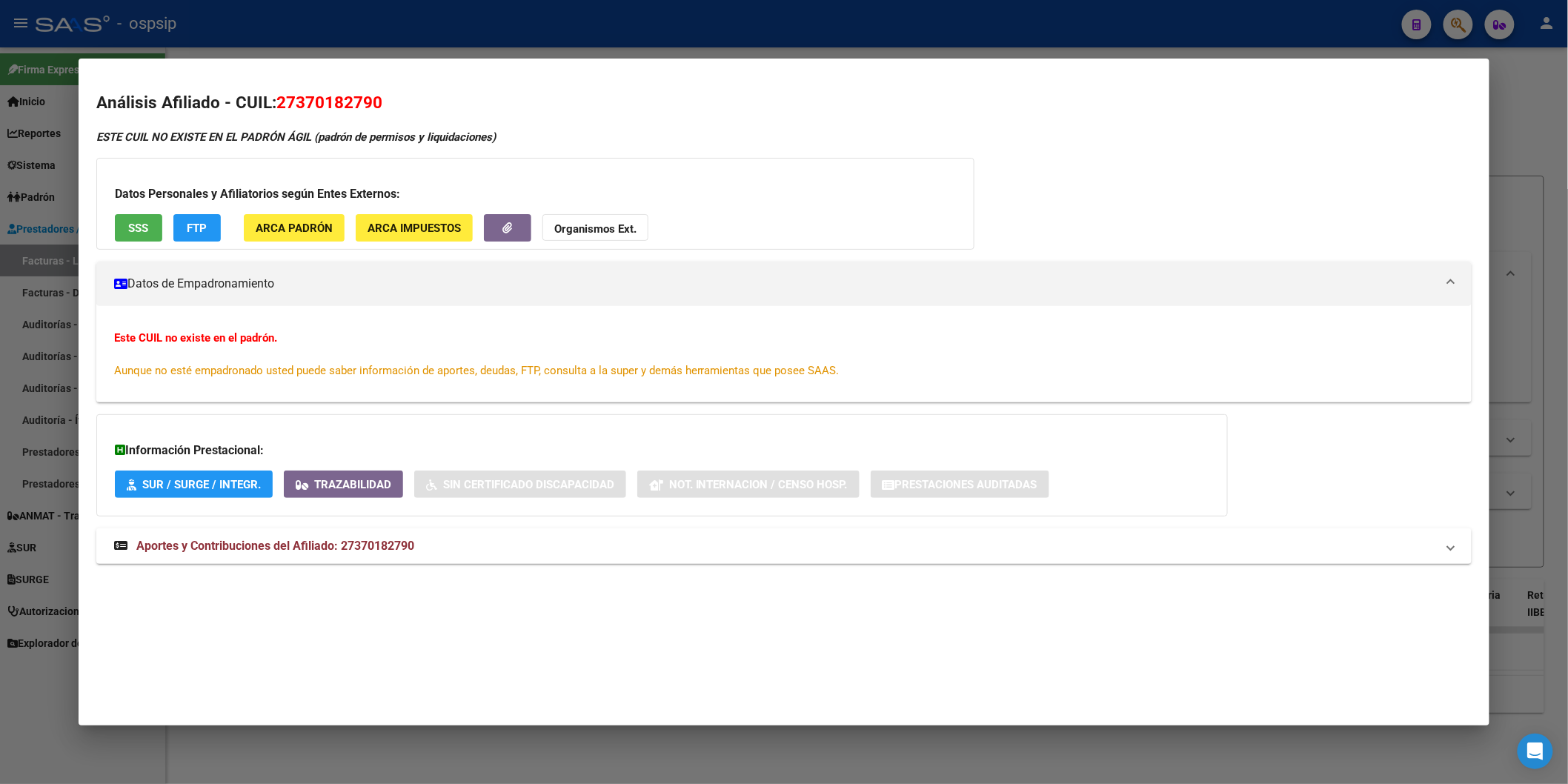
click at [139, 241] on button "SSS" at bounding box center [138, 228] width 47 height 27
click at [599, 225] on strong "Organismos Ext." at bounding box center [596, 229] width 82 height 14
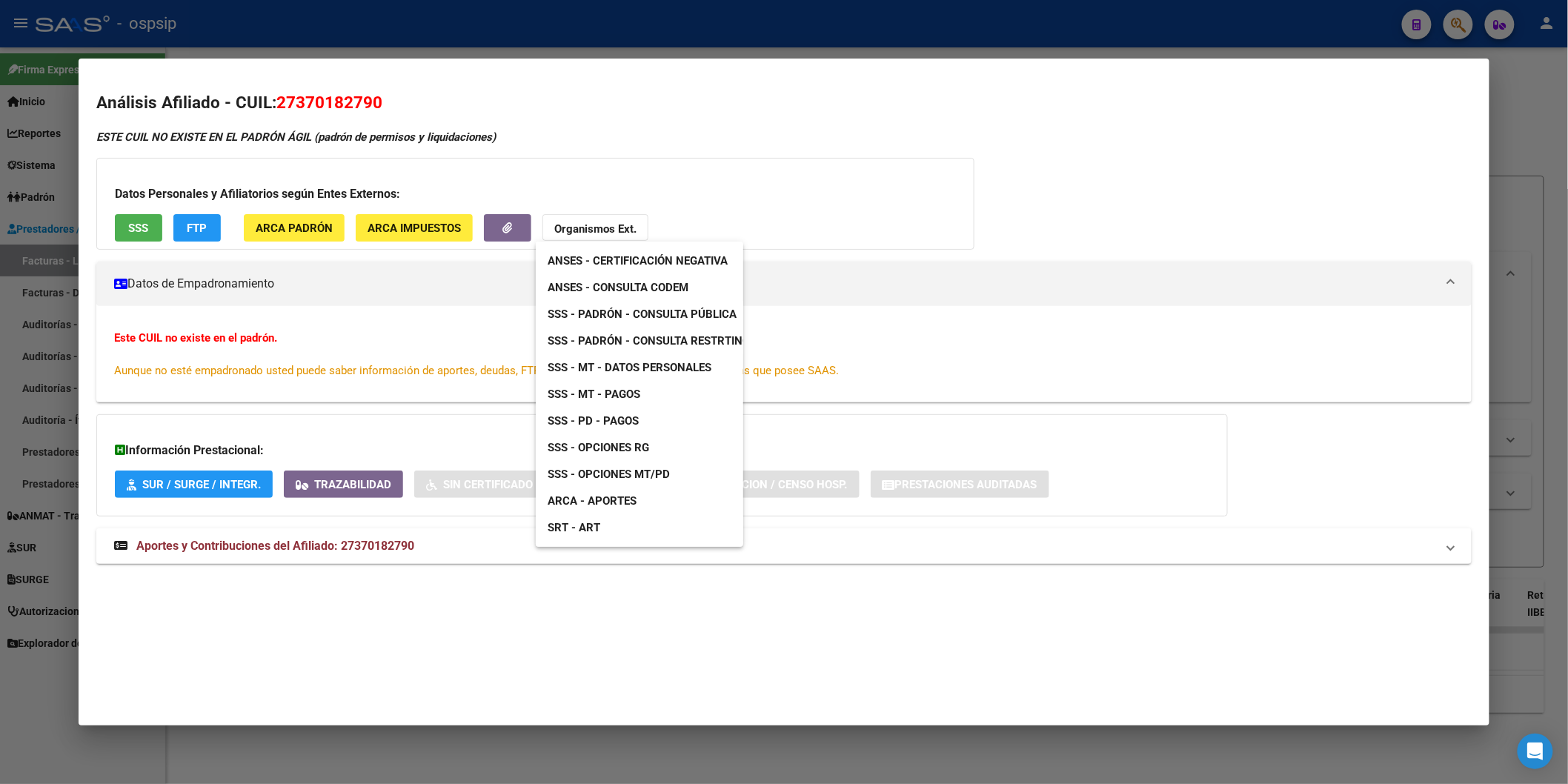
click at [678, 312] on span "SSS - Padrón - Consulta Pública" at bounding box center [642, 314] width 189 height 14
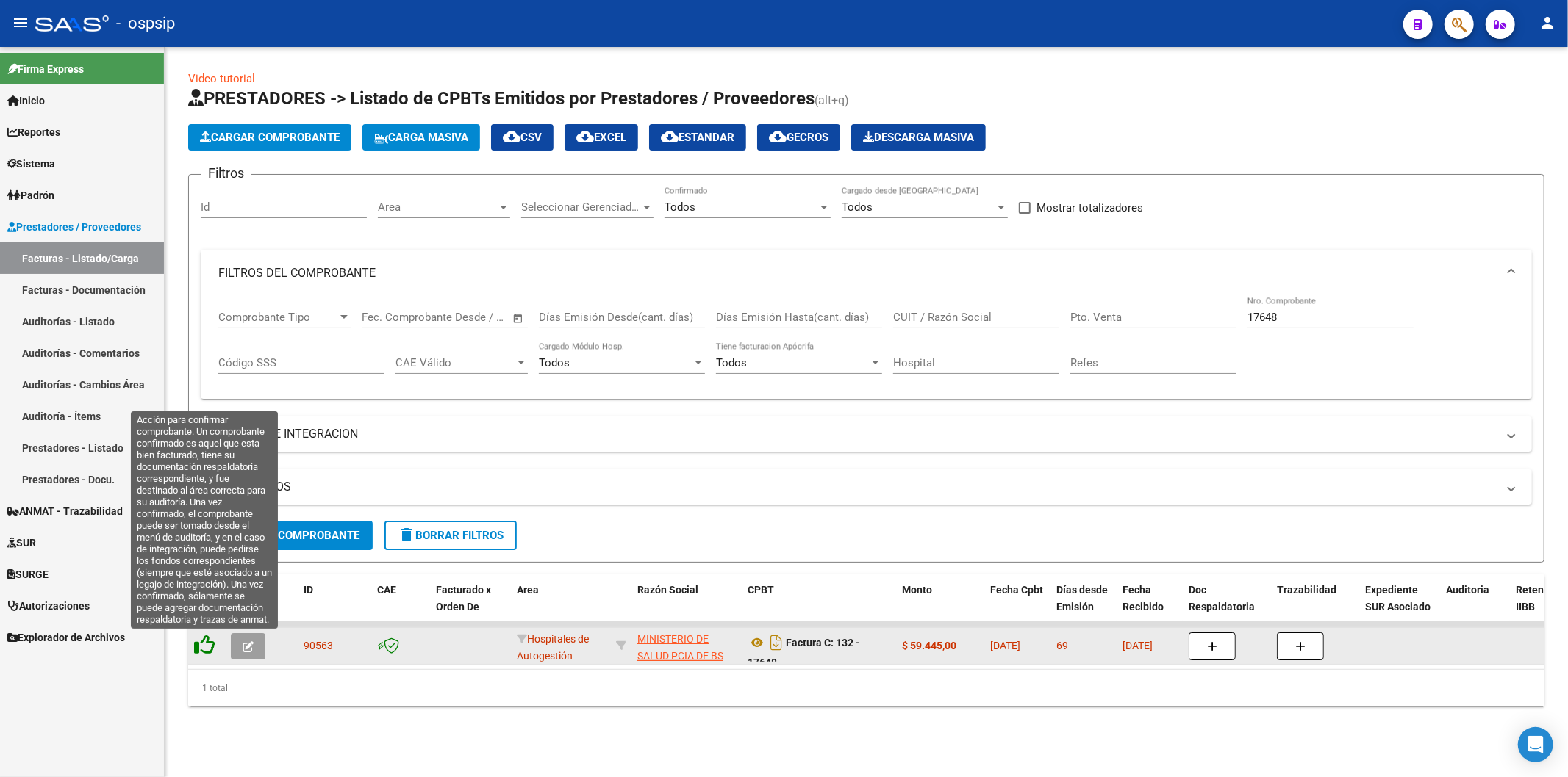
click at [204, 640] on icon at bounding box center [204, 644] width 20 height 20
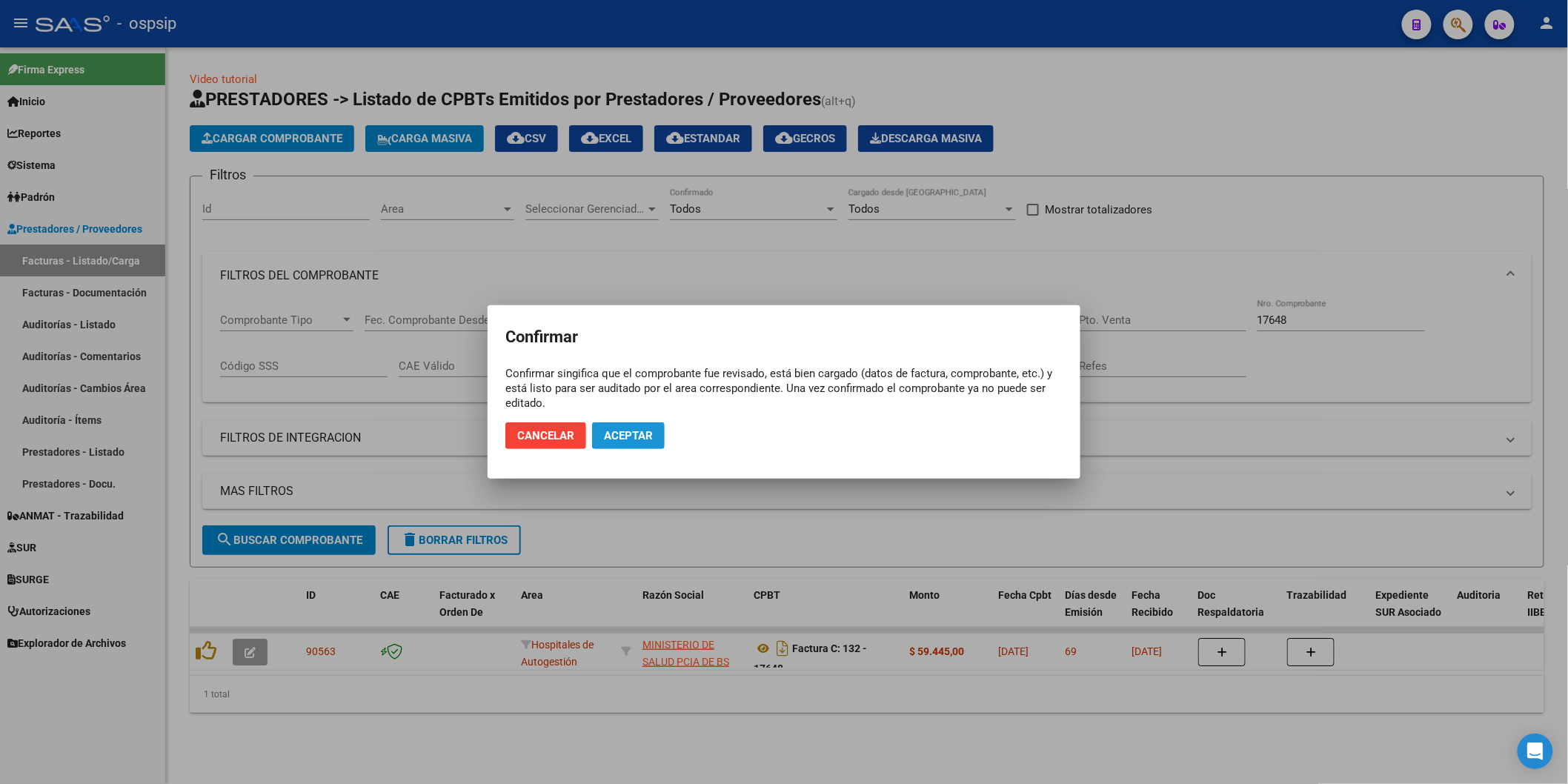
click at [608, 431] on span "Aceptar" at bounding box center [628, 437] width 49 height 14
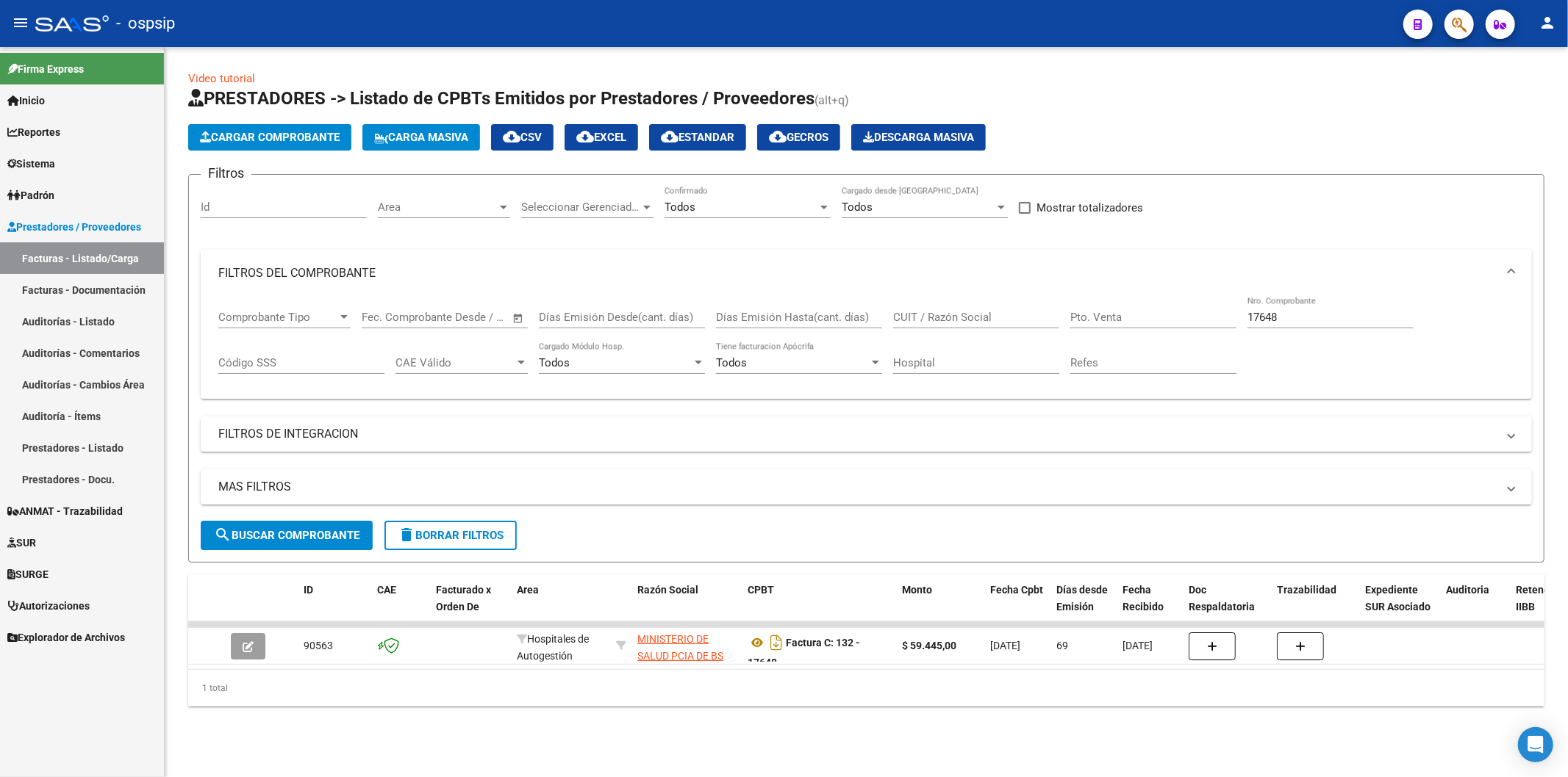
click at [1290, 316] on input "17648" at bounding box center [1329, 317] width 166 height 14
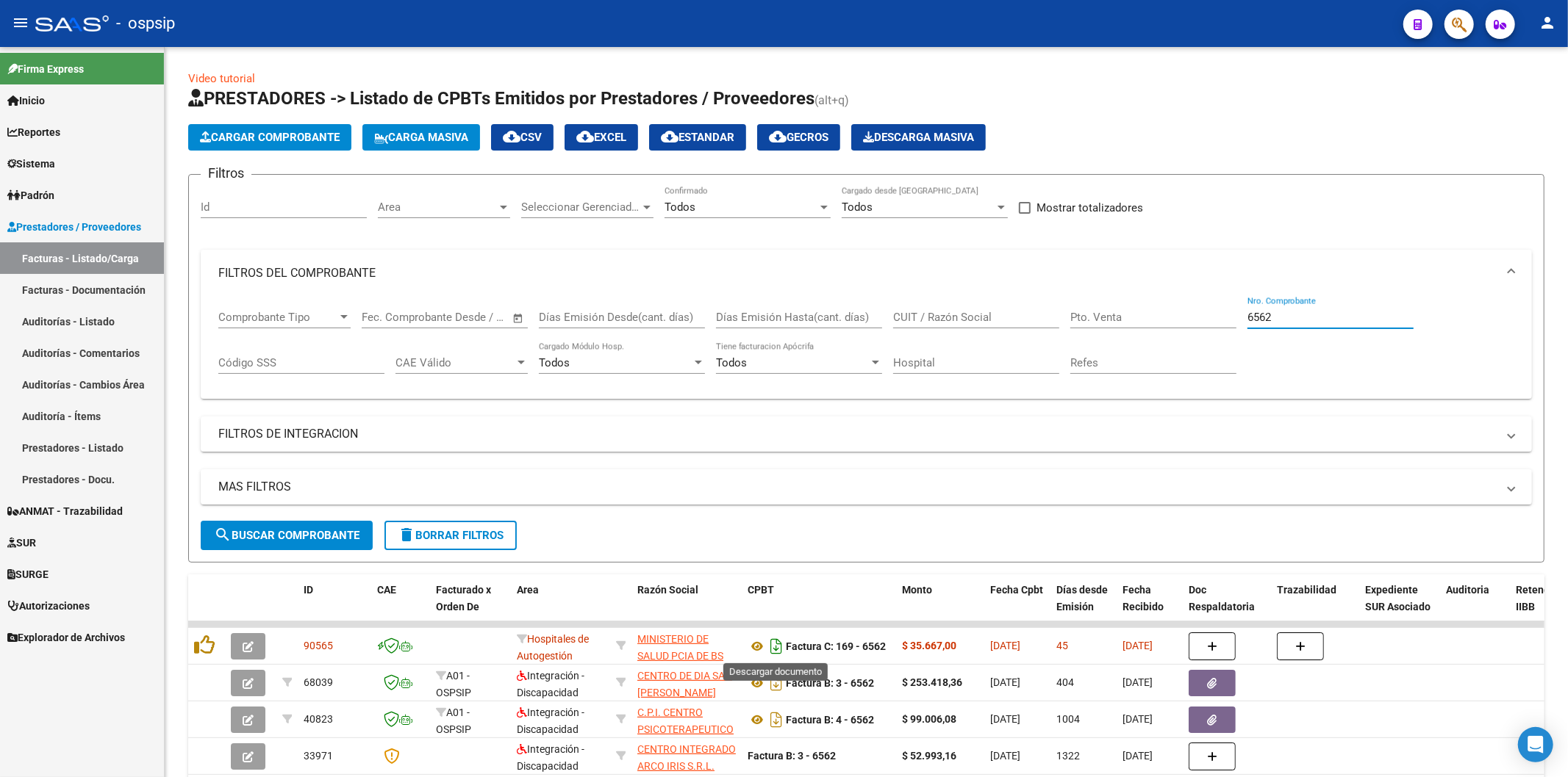
type input "6562"
click at [774, 647] on icon "Descargar documento" at bounding box center [776, 646] width 19 height 23
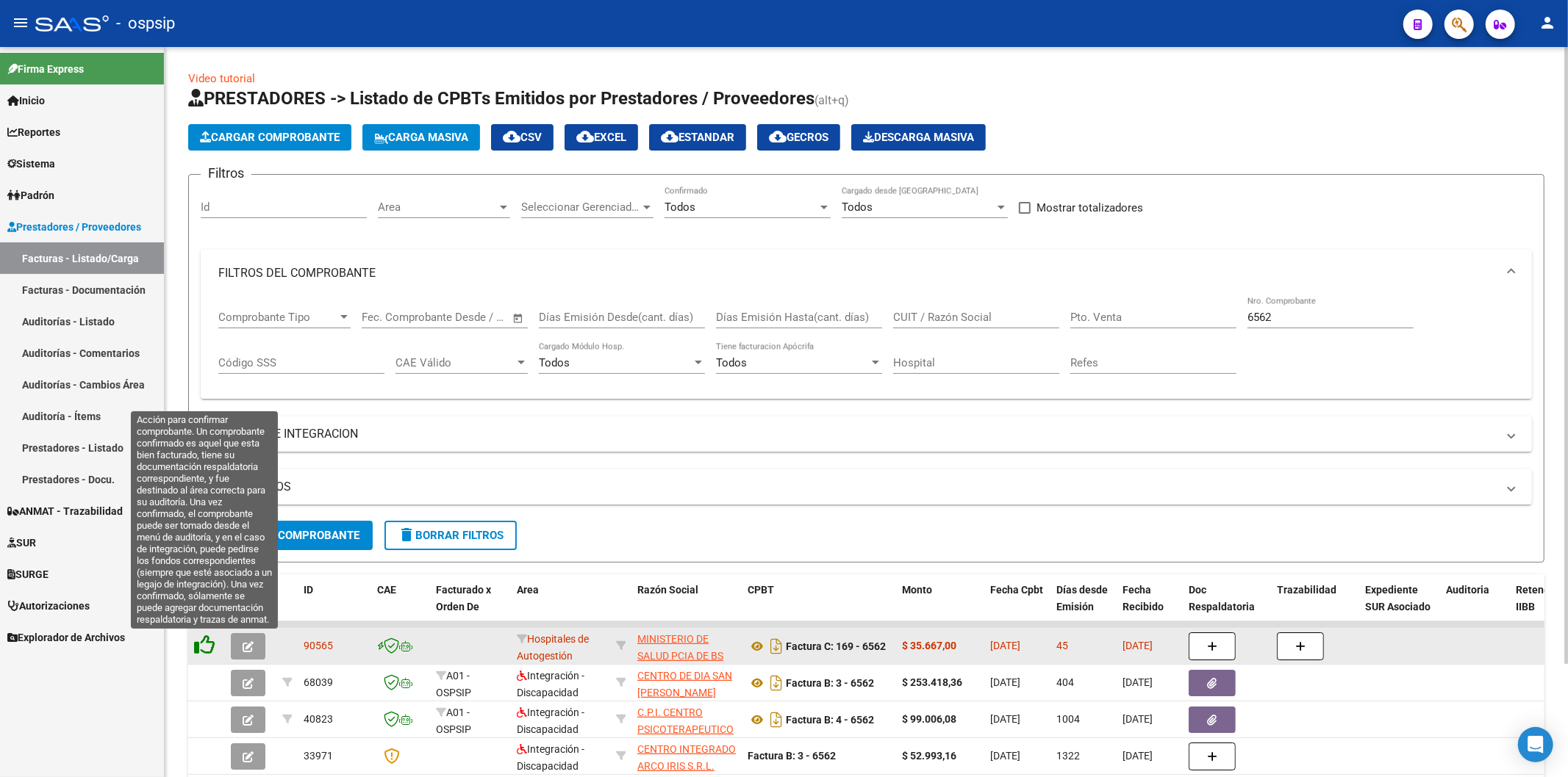
click at [199, 645] on icon at bounding box center [204, 644] width 20 height 20
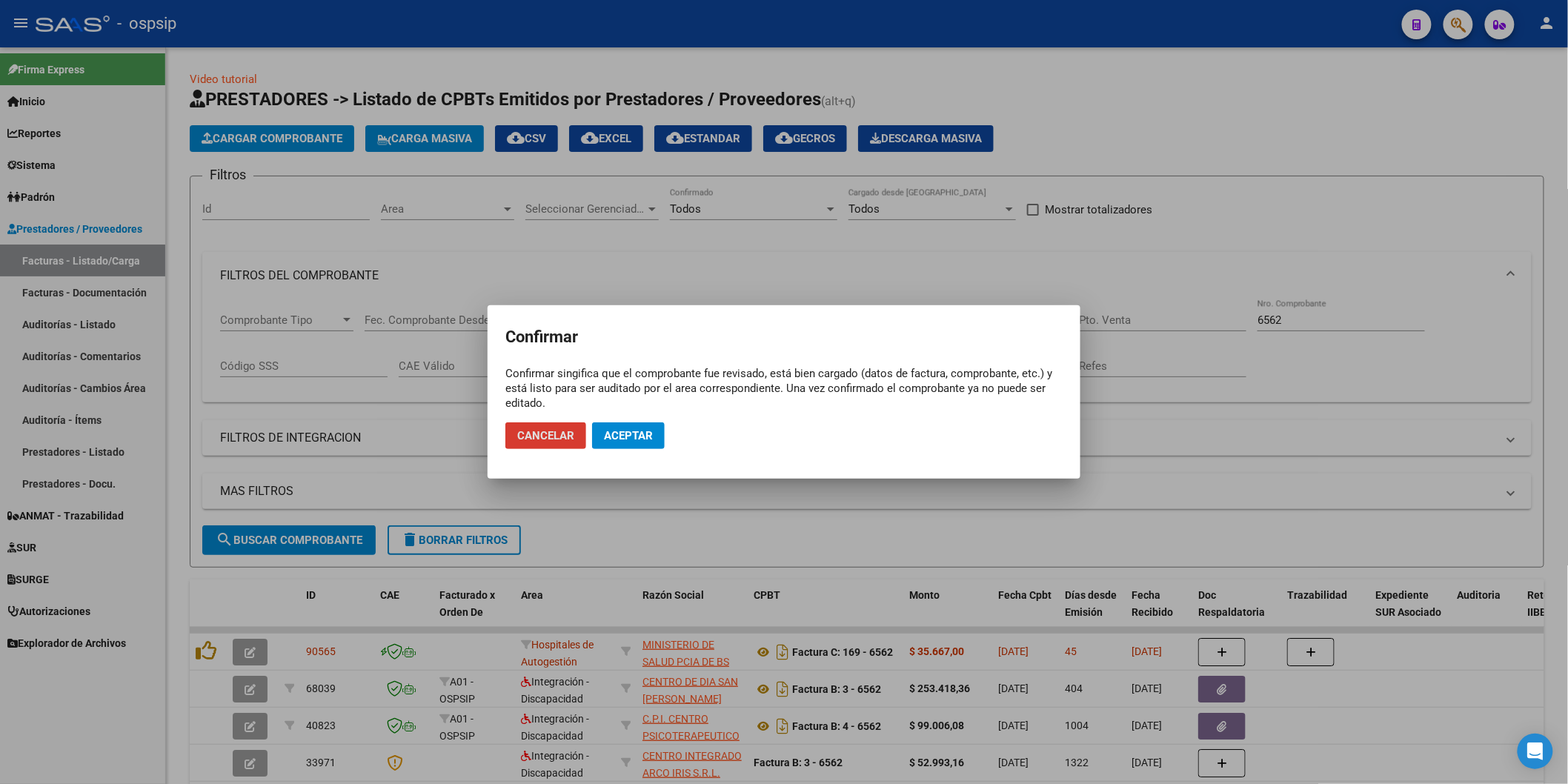
click at [658, 433] on button "Aceptar" at bounding box center [628, 436] width 72 height 26
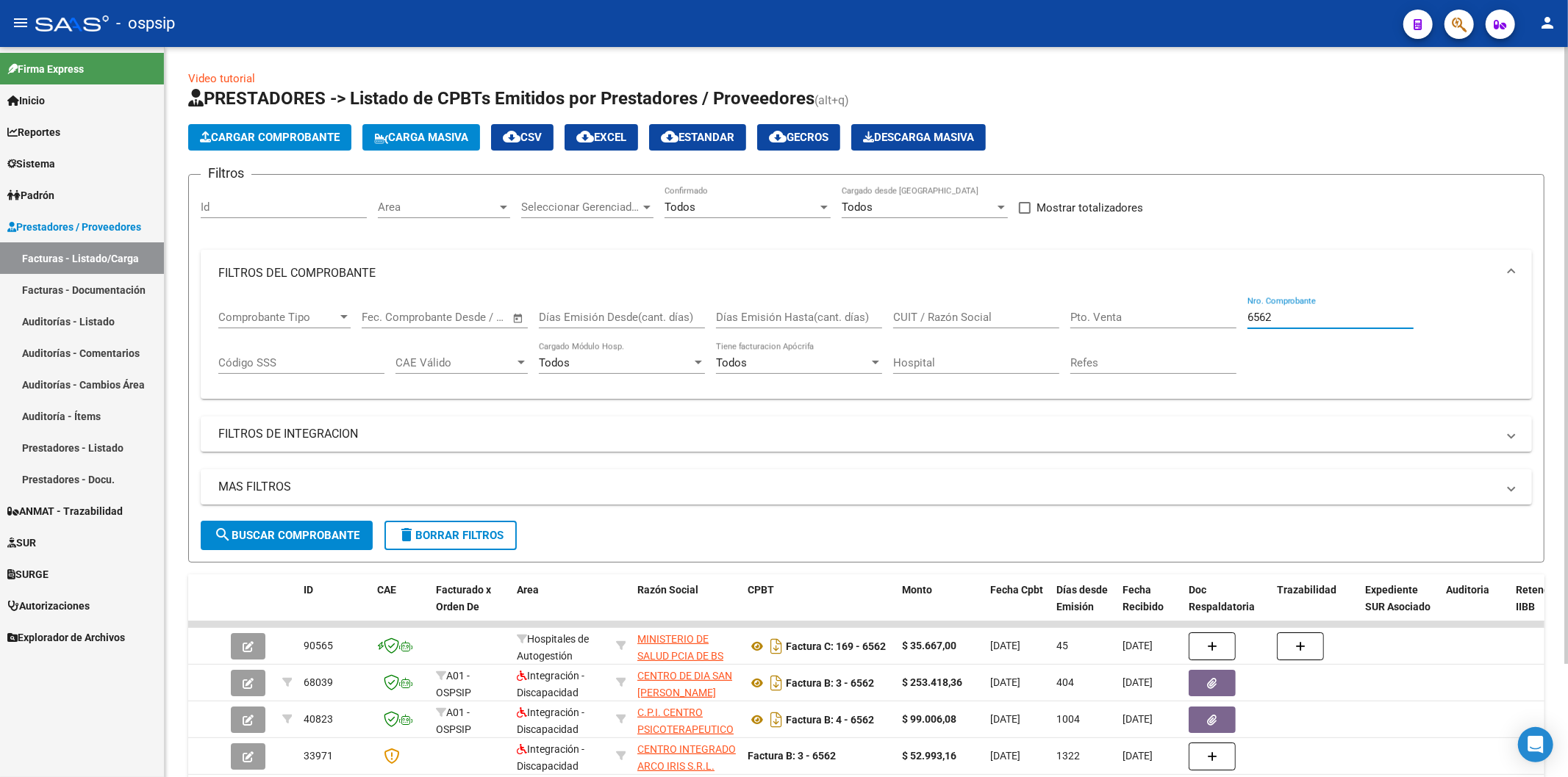
click at [1280, 317] on input "6562" at bounding box center [1329, 317] width 166 height 14
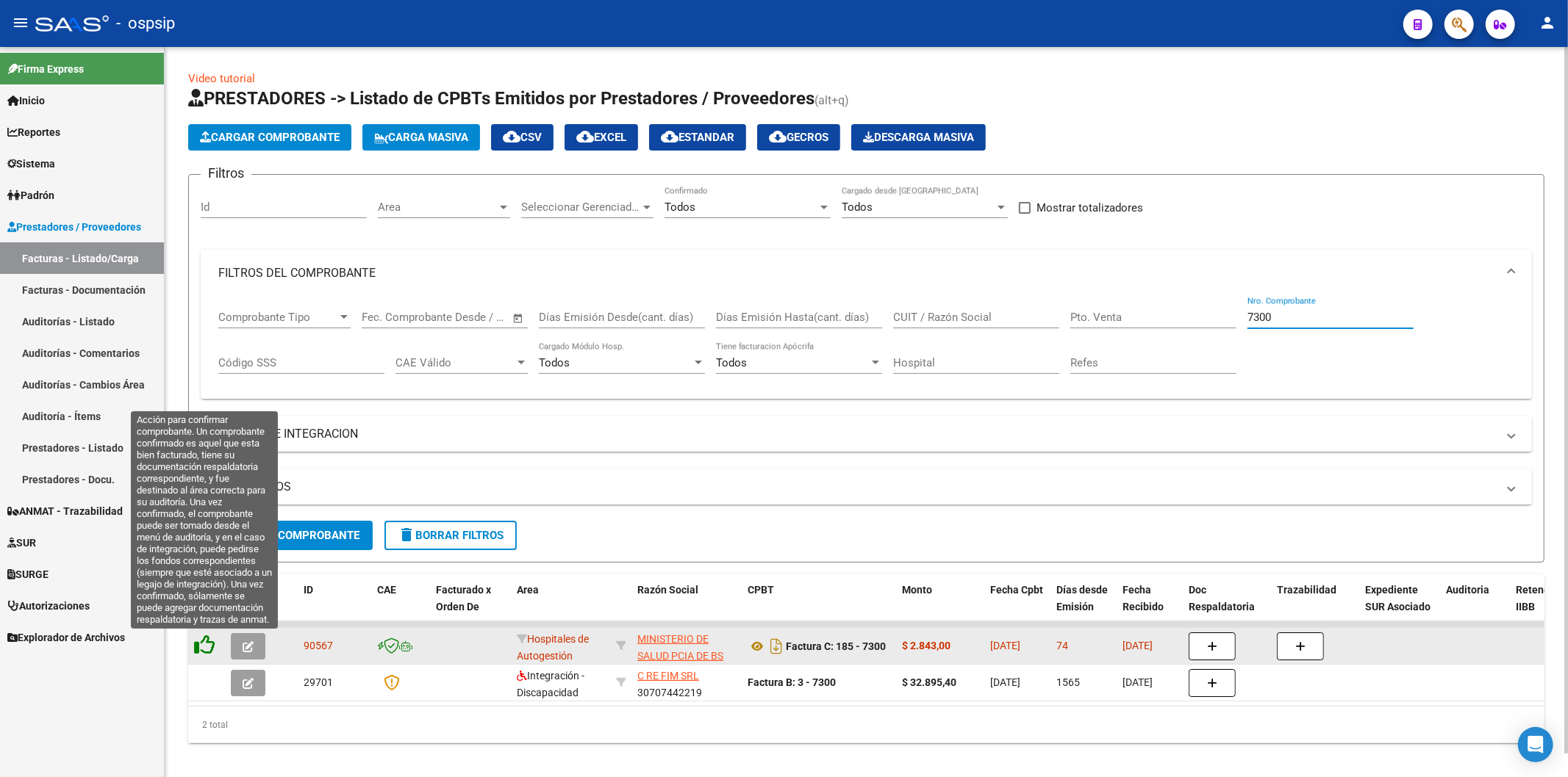
click at [206, 643] on icon at bounding box center [204, 644] width 20 height 20
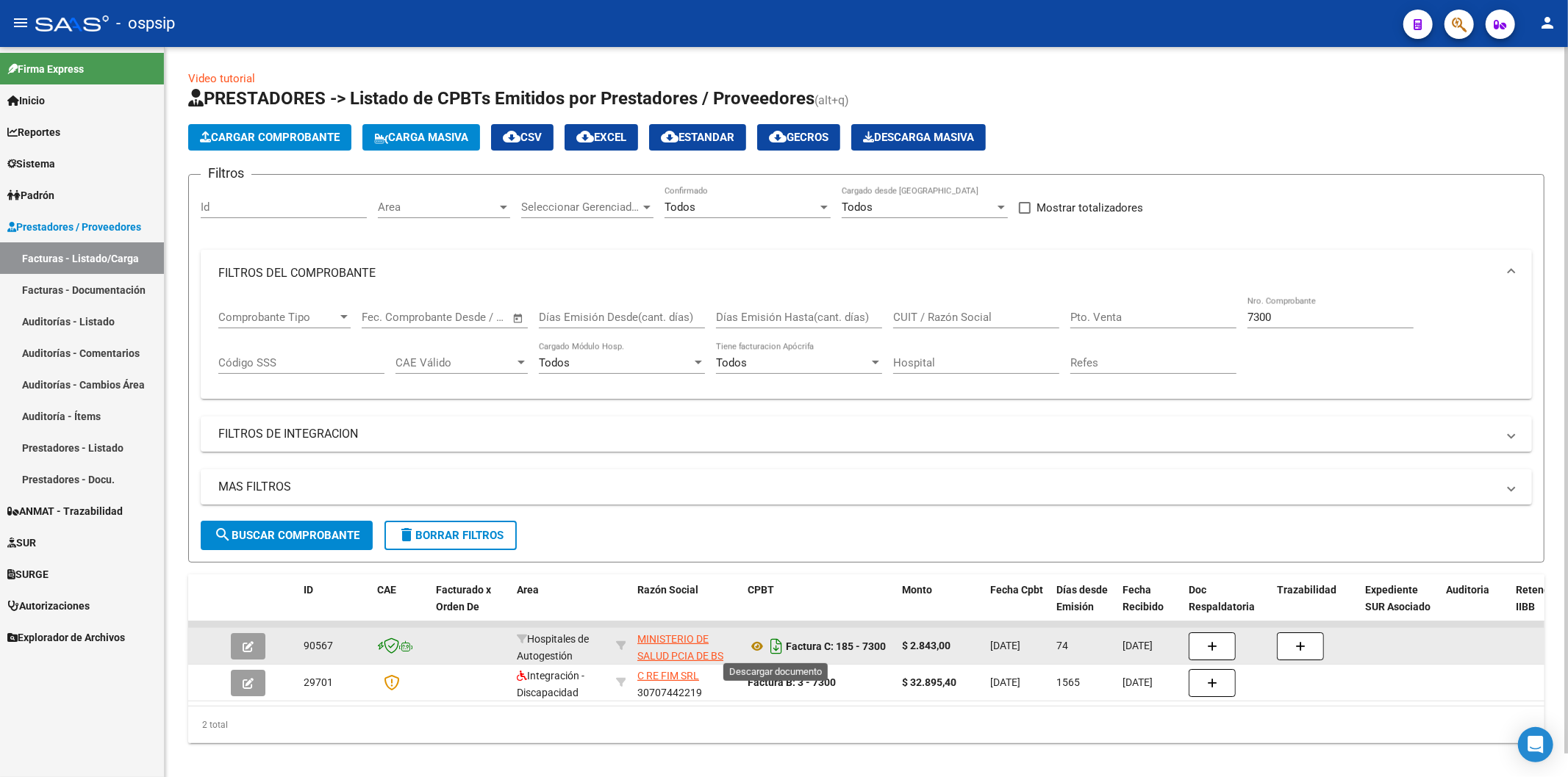
click at [775, 645] on icon "Descargar documento" at bounding box center [776, 646] width 19 height 23
click at [1284, 317] on input "7300" at bounding box center [1329, 317] width 166 height 14
type input "7"
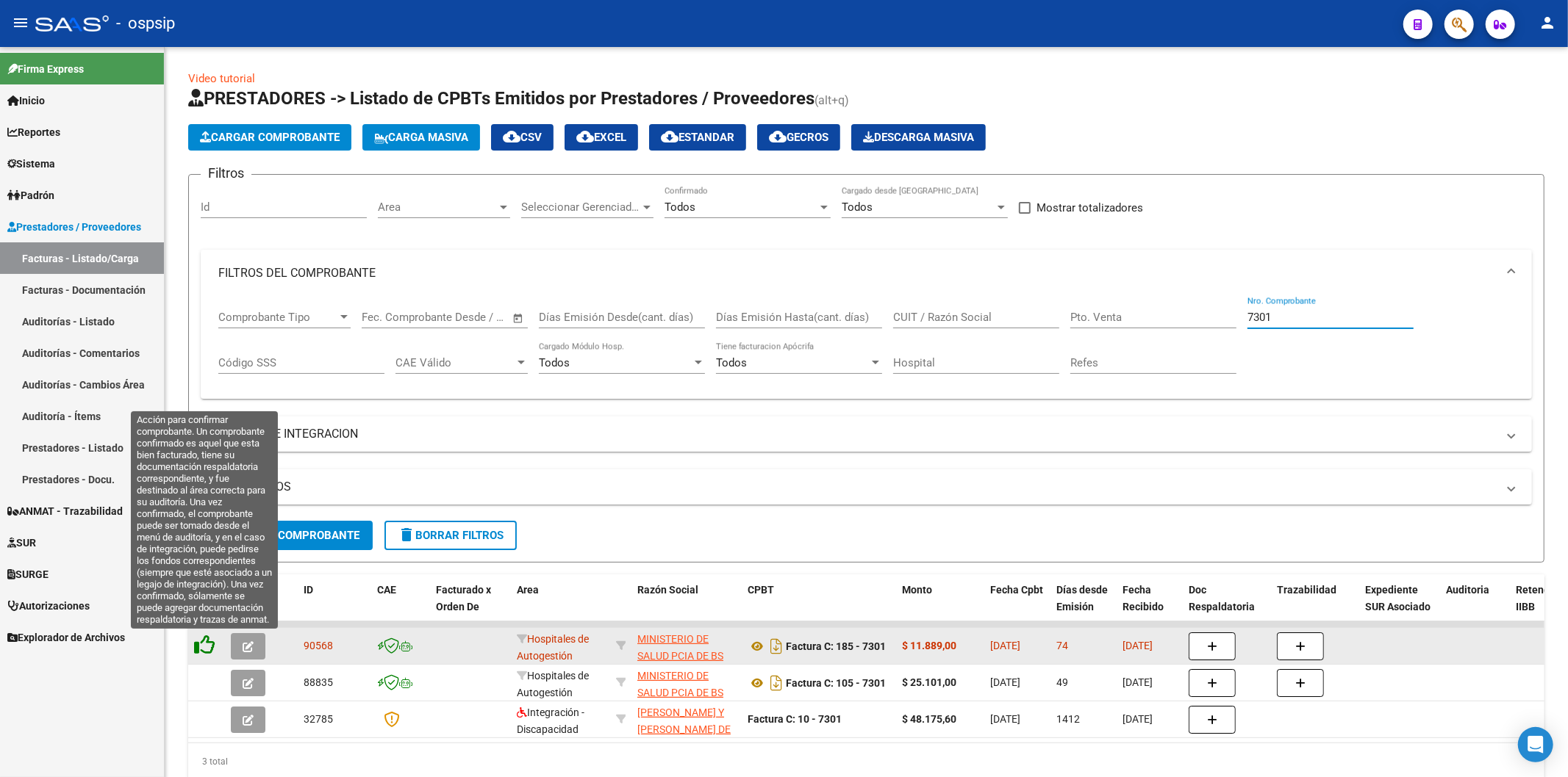
click at [208, 647] on icon at bounding box center [204, 644] width 20 height 20
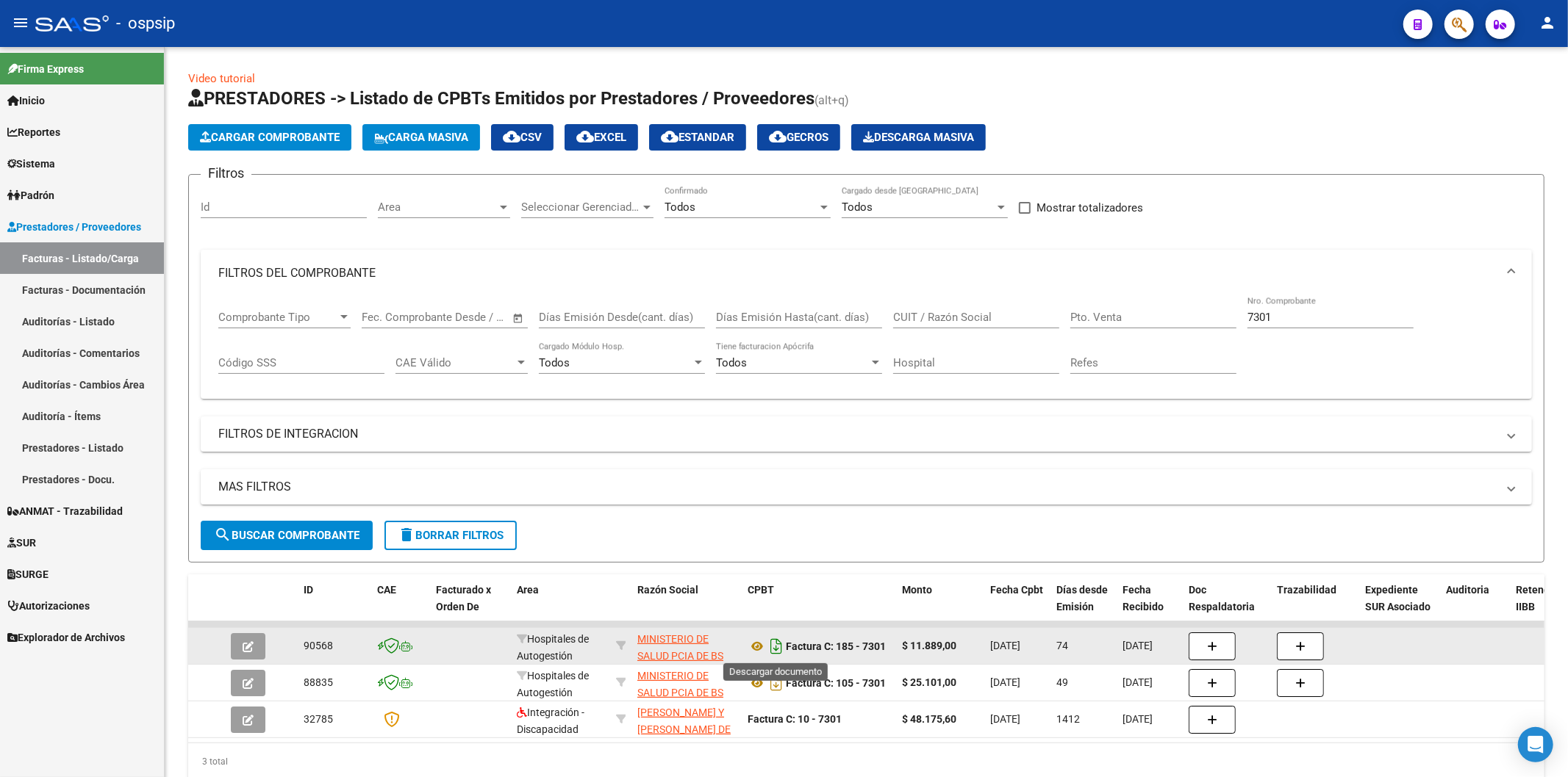
click at [775, 644] on icon "Descargar documento" at bounding box center [776, 646] width 19 height 23
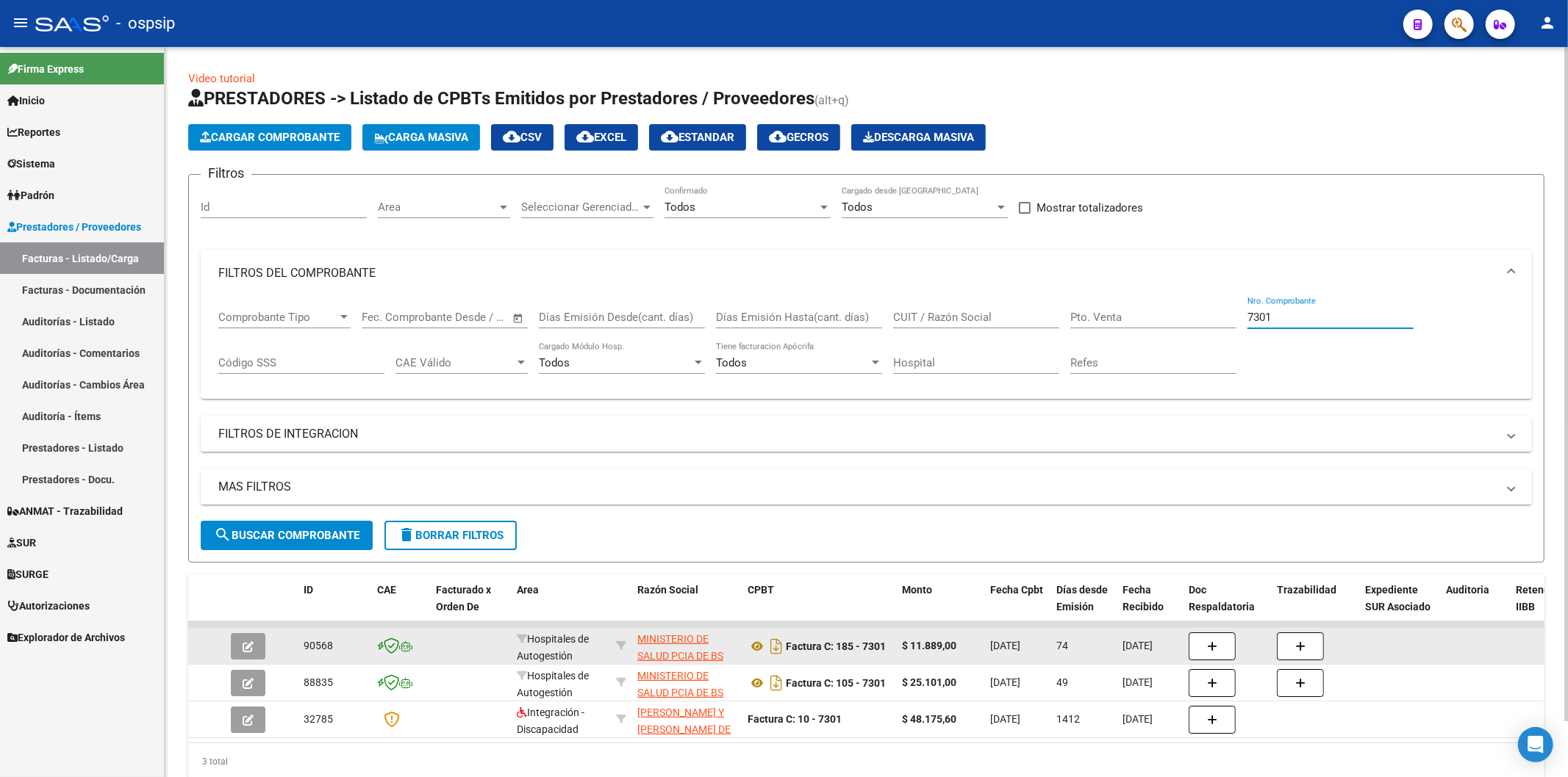
click at [1287, 313] on input "7301" at bounding box center [1329, 317] width 166 height 14
type input "7"
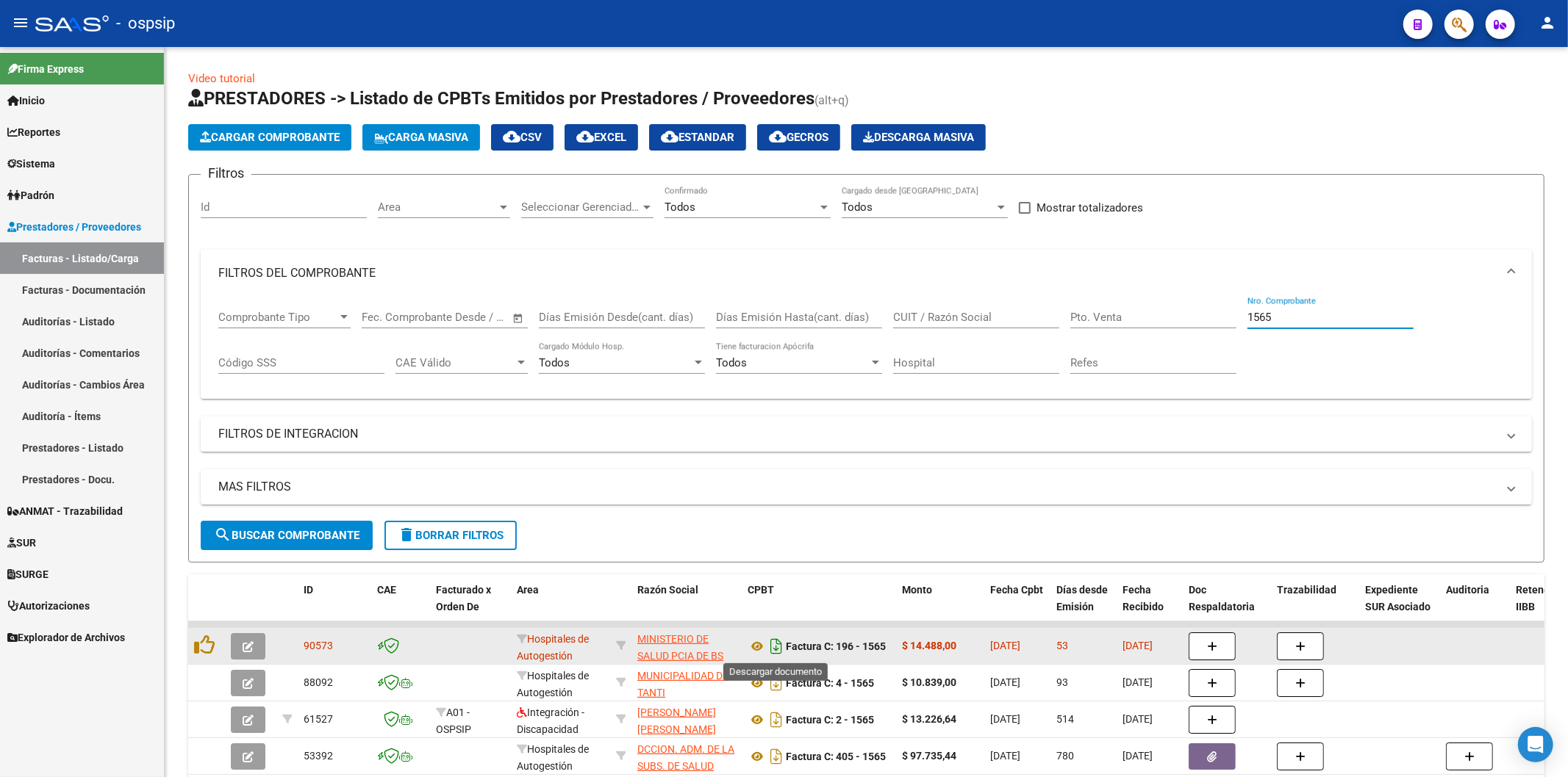
type input "1565"
click at [769, 643] on icon "Descargar documento" at bounding box center [776, 646] width 19 height 23
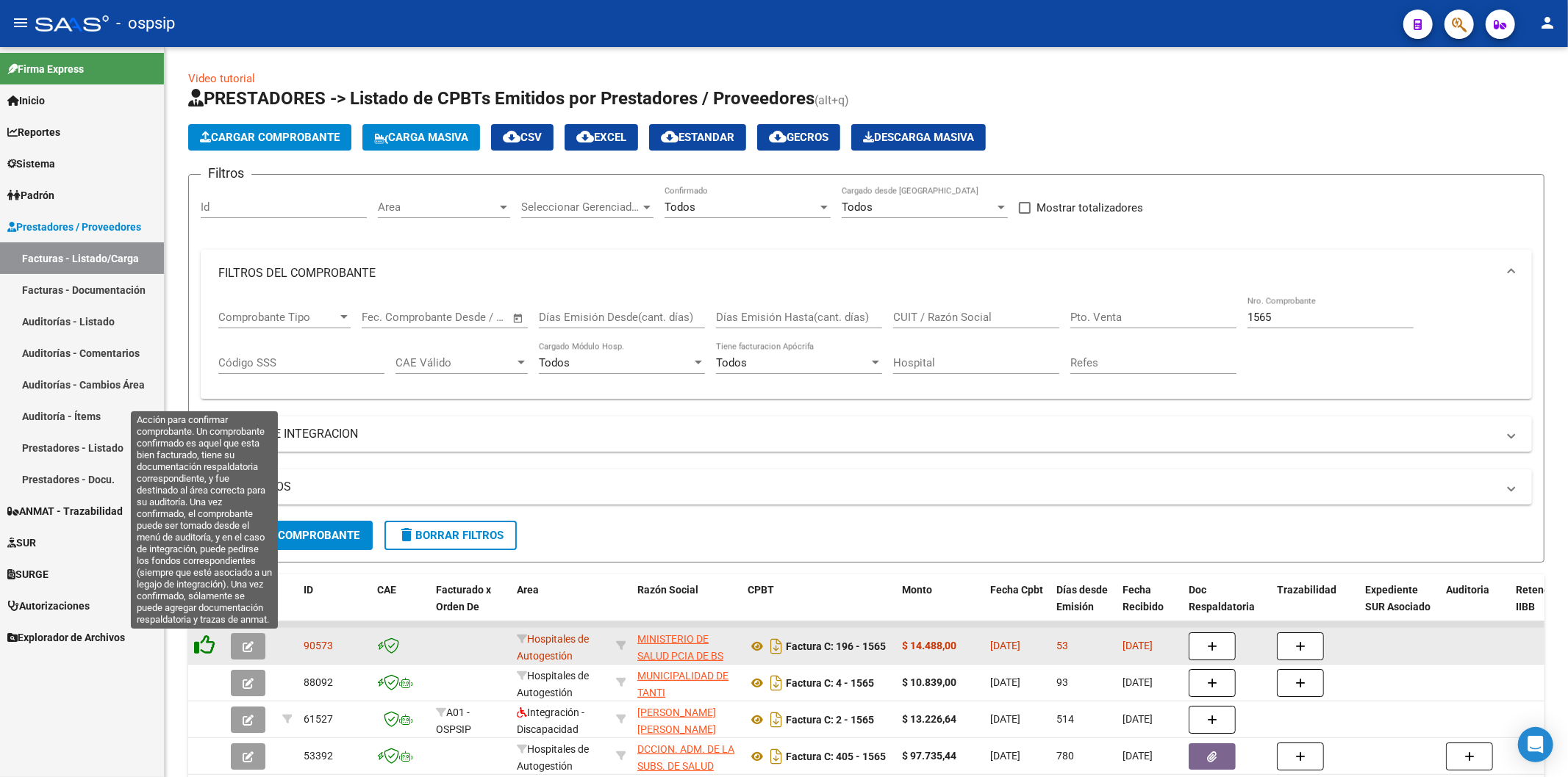
click at [202, 637] on icon at bounding box center [204, 644] width 20 height 20
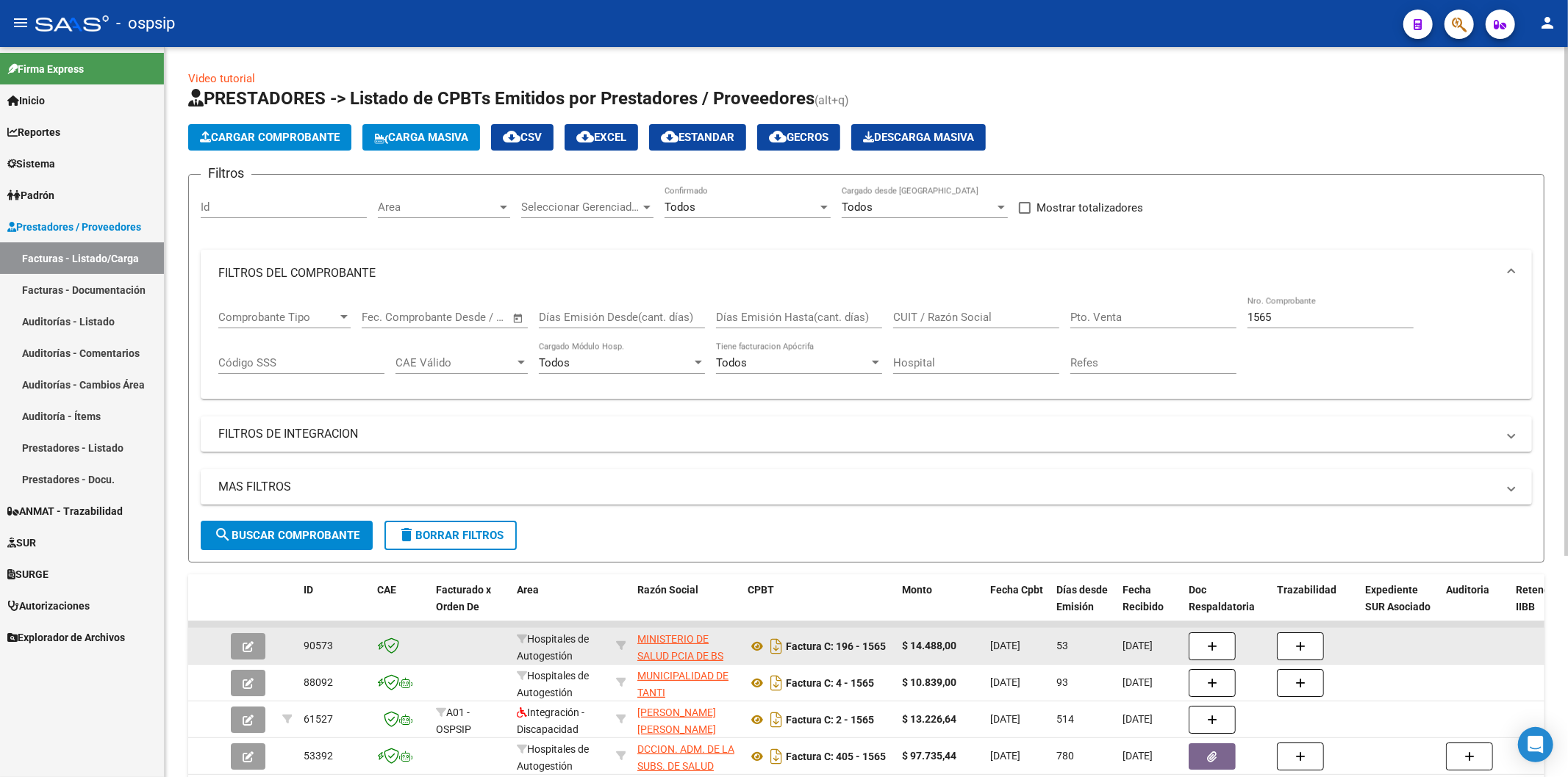
click at [1311, 320] on input "1565" at bounding box center [1329, 317] width 166 height 14
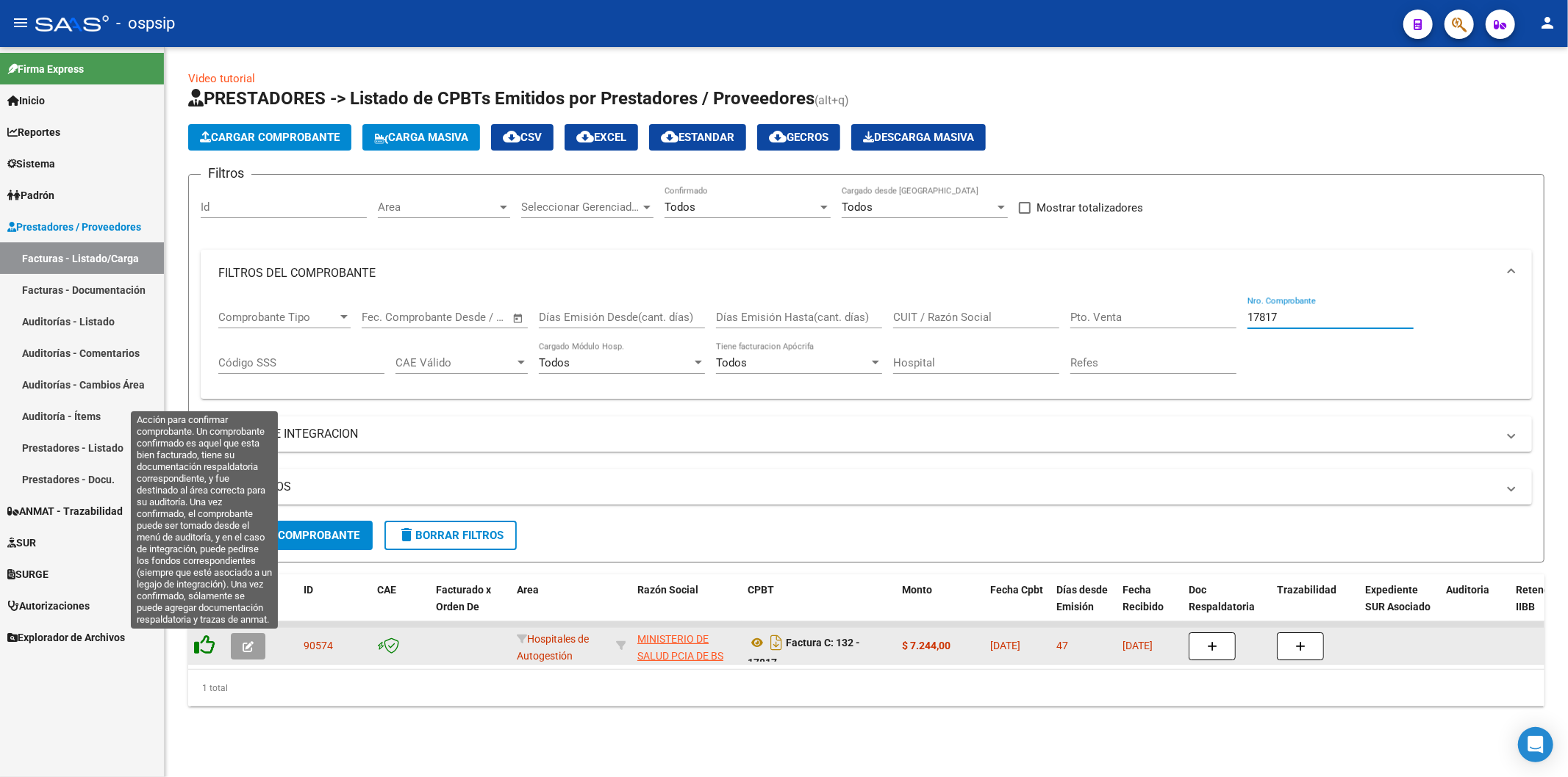
type input "17817"
click at [209, 642] on icon at bounding box center [204, 644] width 20 height 20
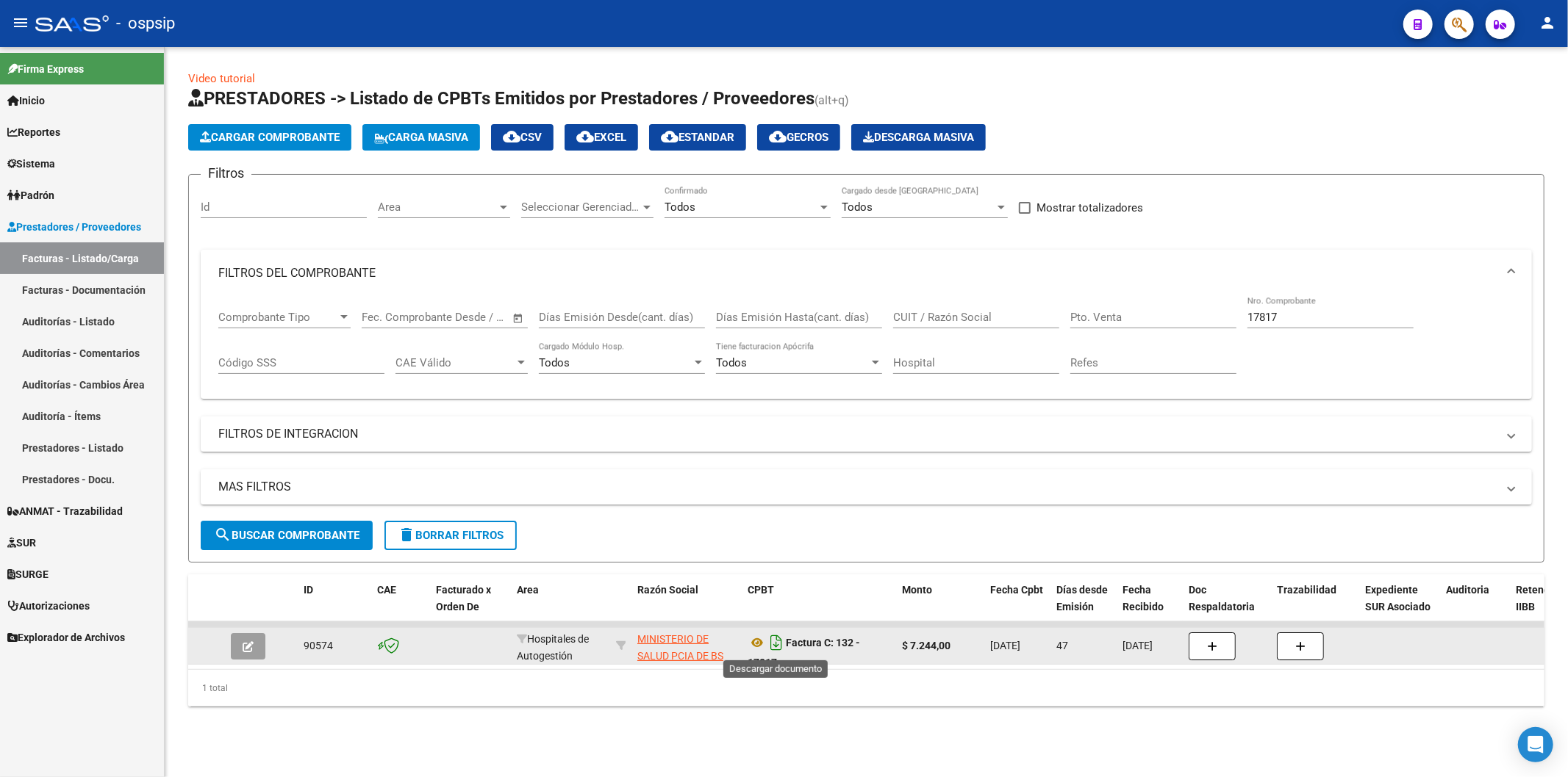
click at [776, 640] on icon "Descargar documento" at bounding box center [776, 643] width 19 height 23
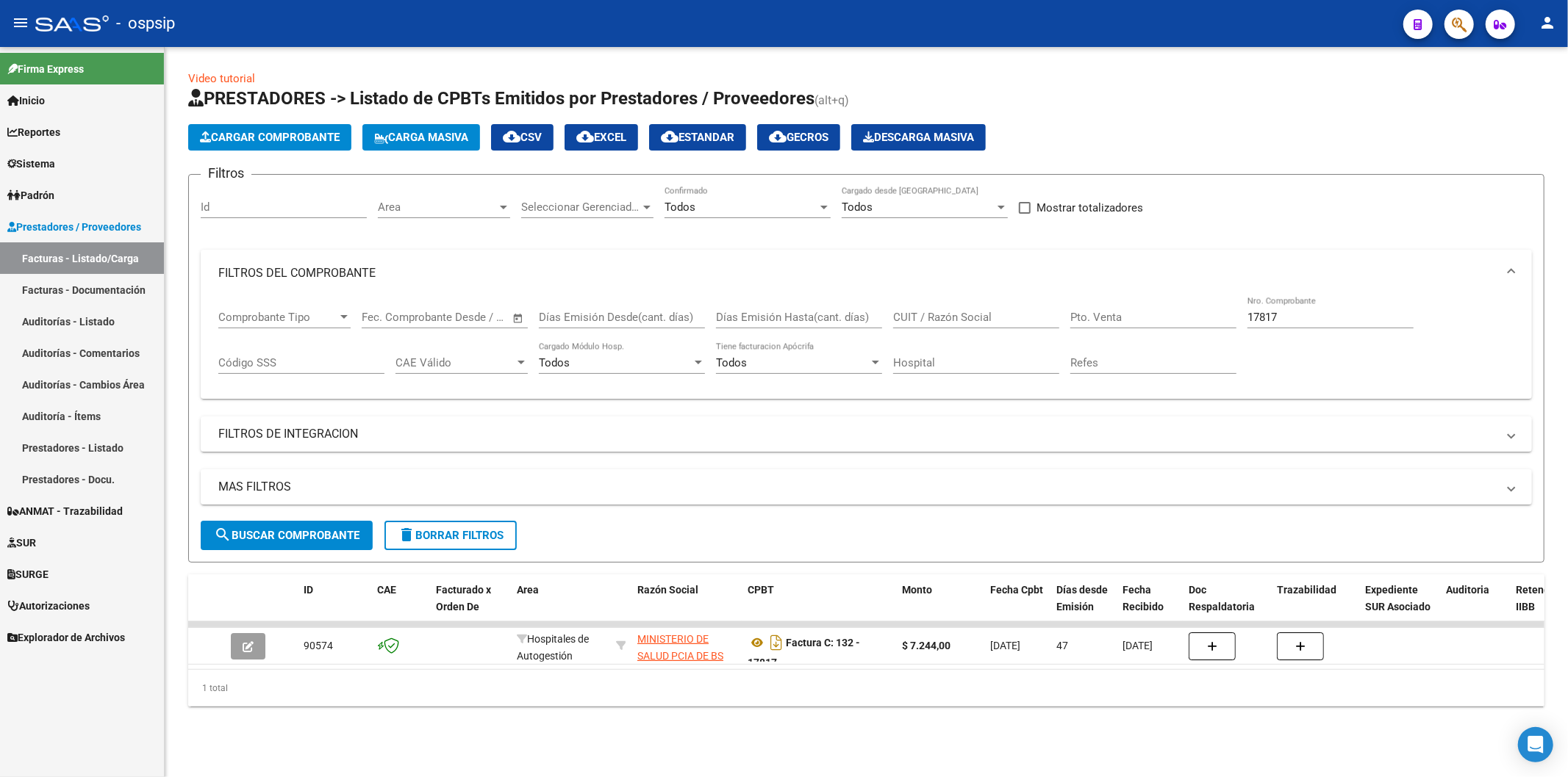
click at [1306, 316] on input "17817" at bounding box center [1329, 317] width 166 height 14
click at [771, 640] on icon "Descargar documento" at bounding box center [776, 643] width 19 height 23
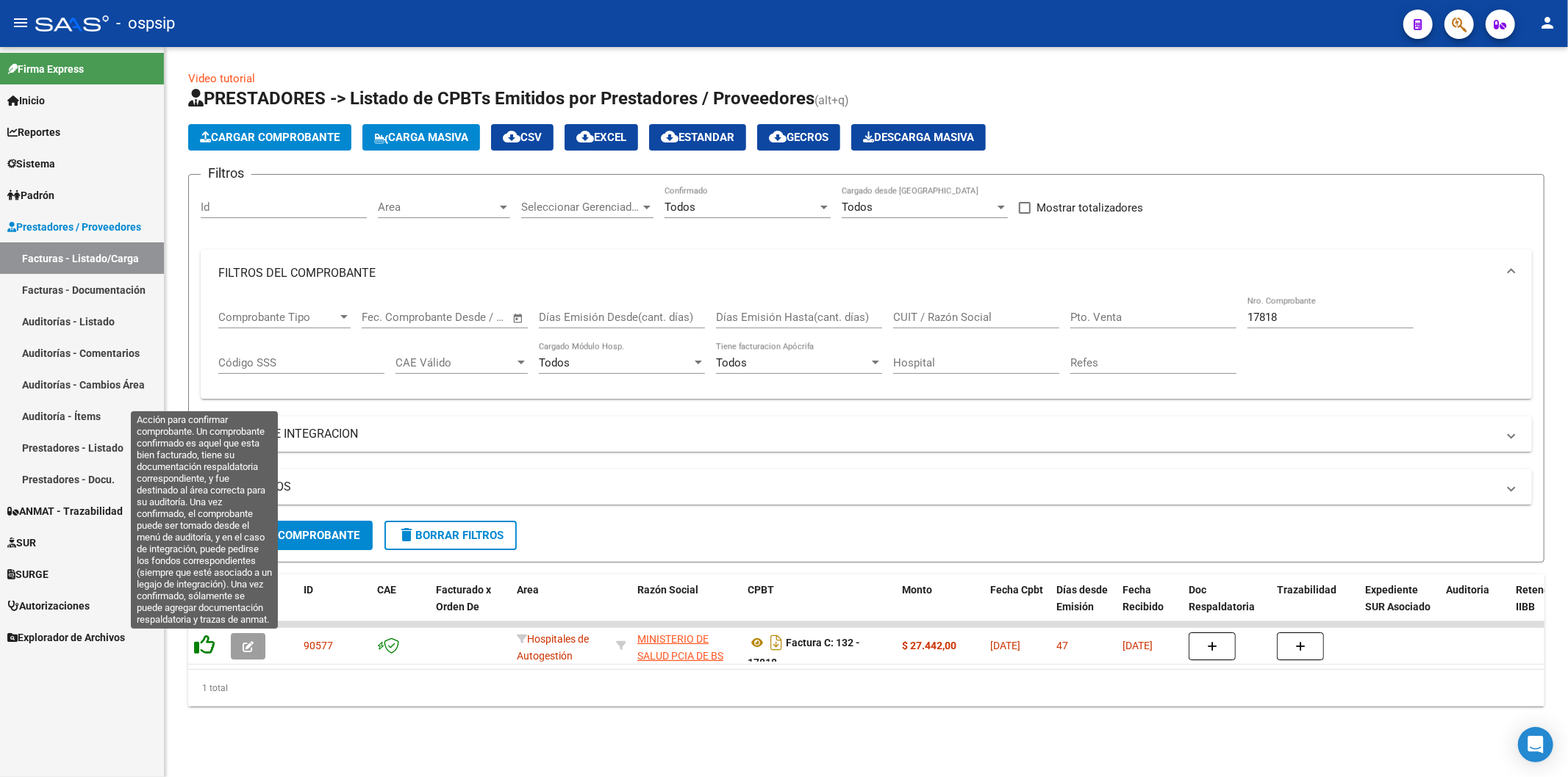
click at [211, 641] on icon at bounding box center [204, 644] width 20 height 20
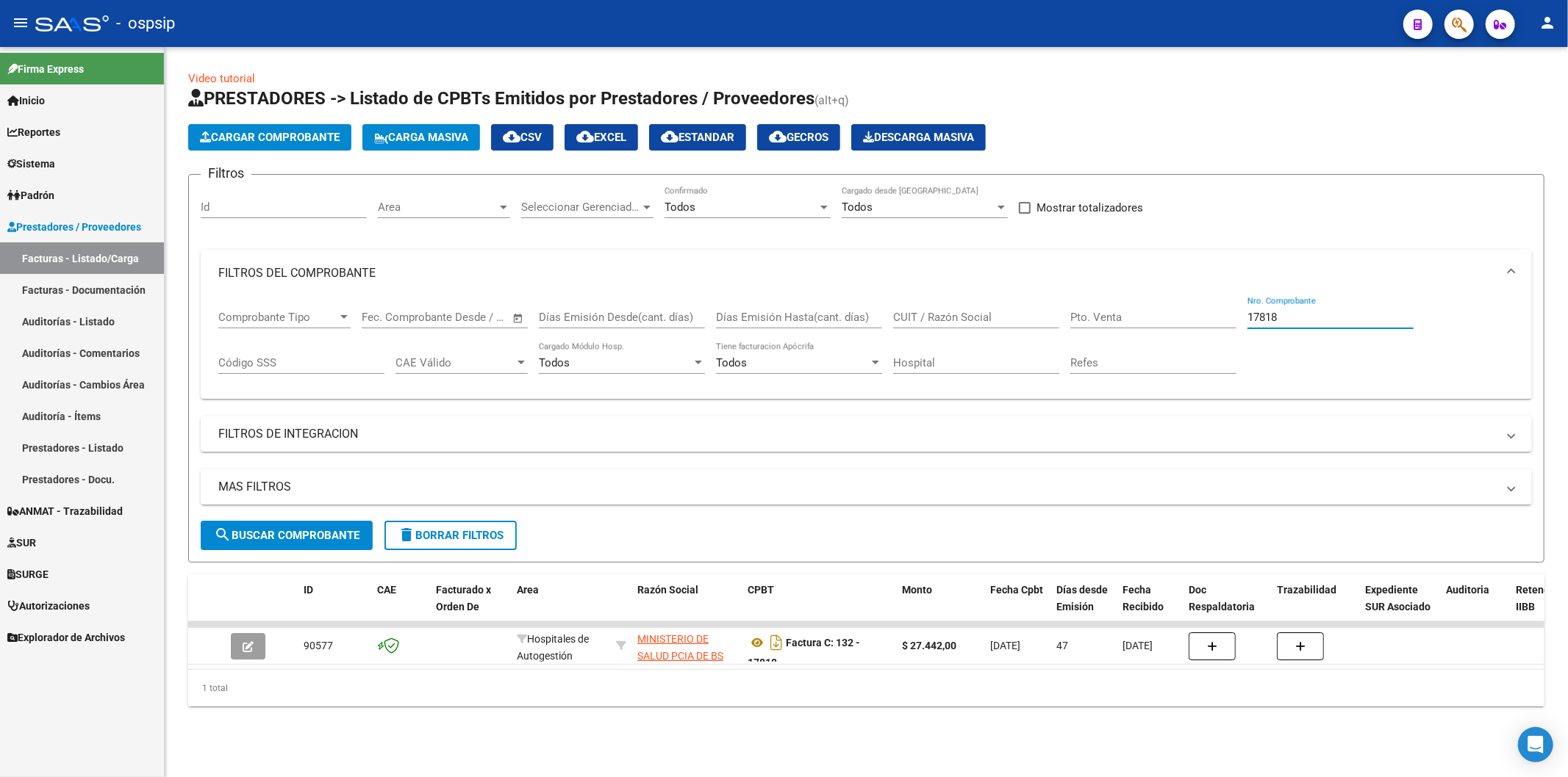
click at [1295, 320] on input "17818" at bounding box center [1329, 317] width 166 height 14
type input "1"
click at [781, 642] on icon "Descargar documento" at bounding box center [776, 643] width 19 height 23
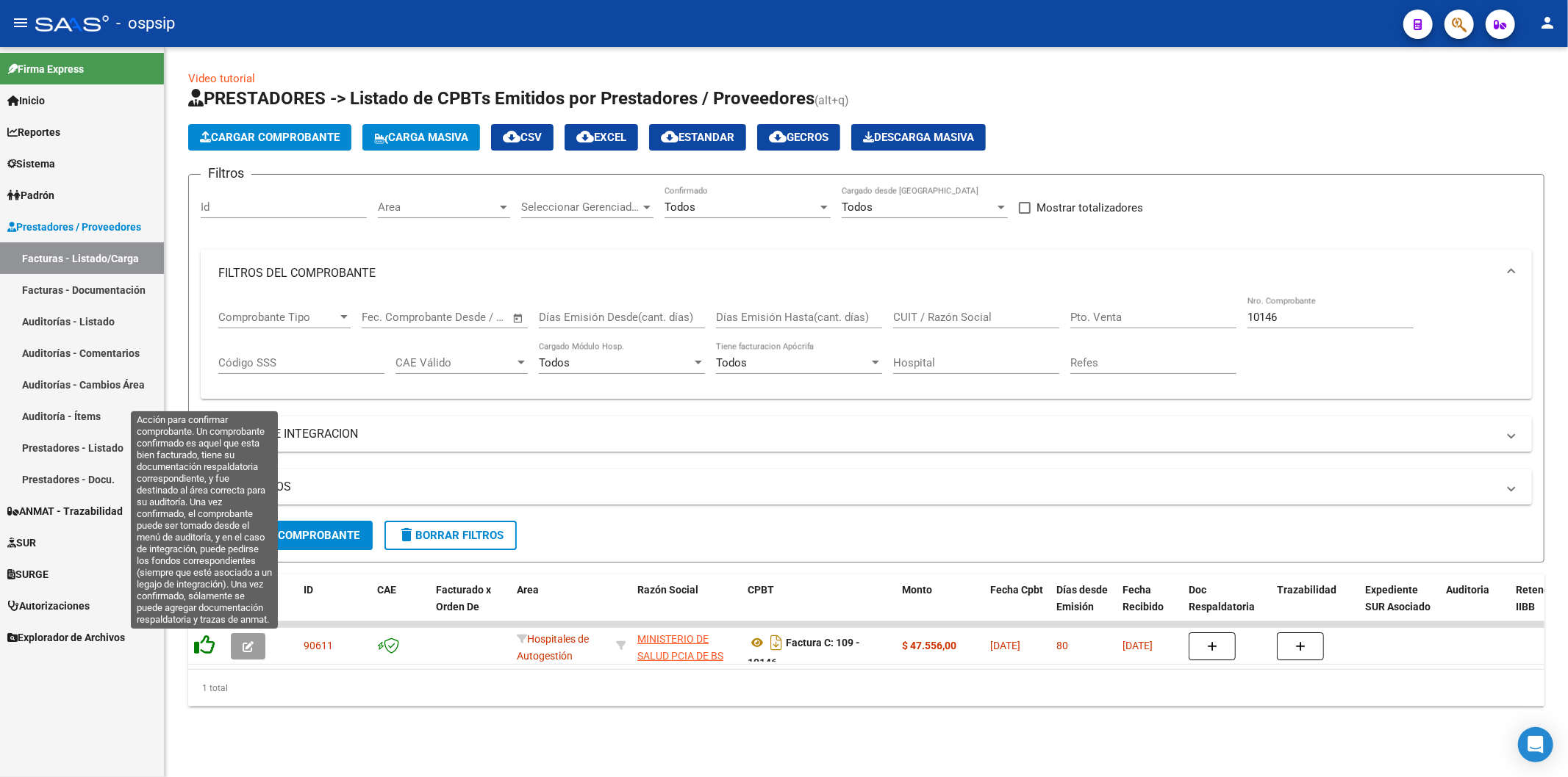
click at [200, 645] on icon at bounding box center [204, 644] width 20 height 20
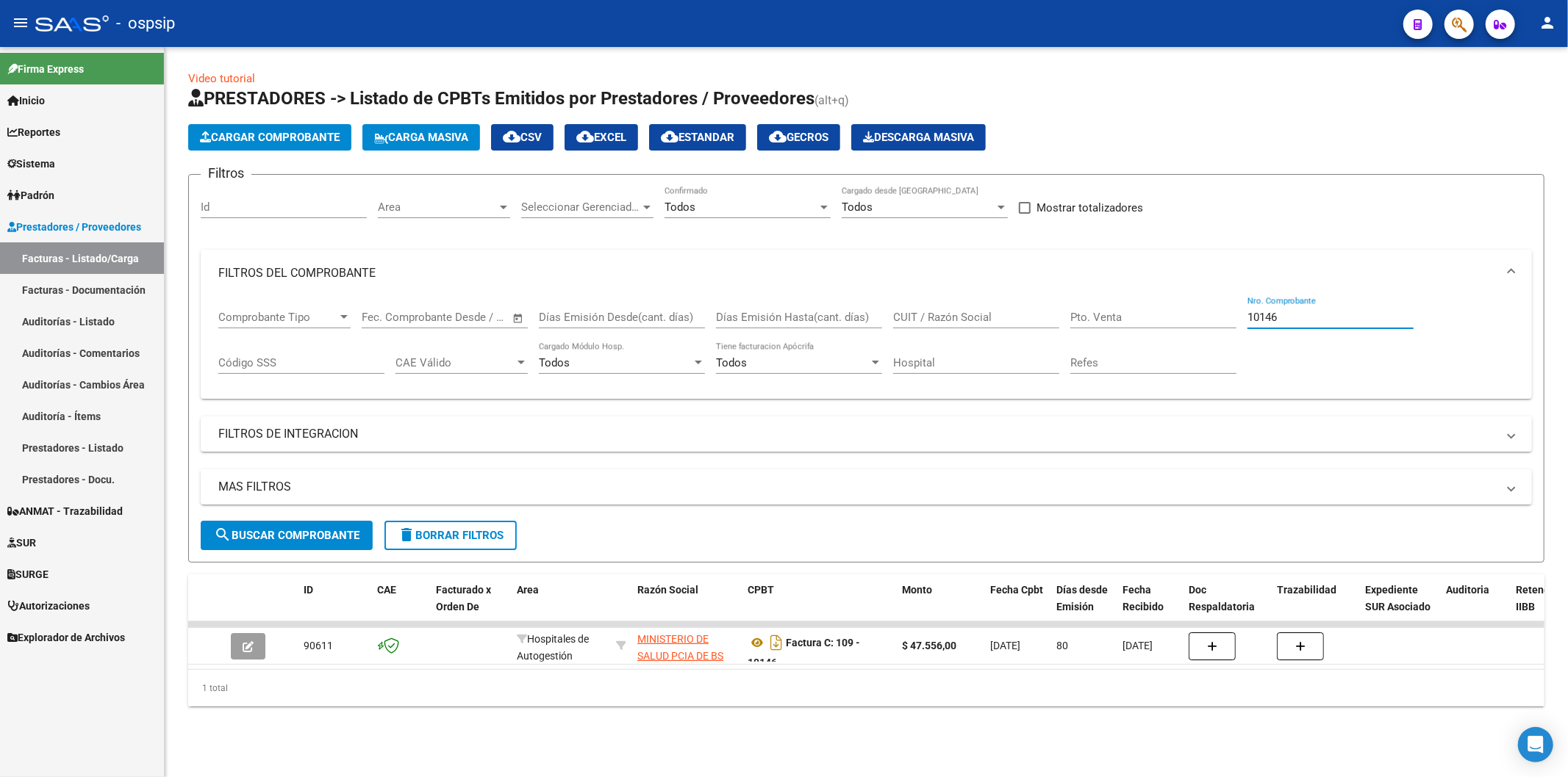
click at [1290, 317] on input "10146" at bounding box center [1329, 317] width 166 height 14
type input "1"
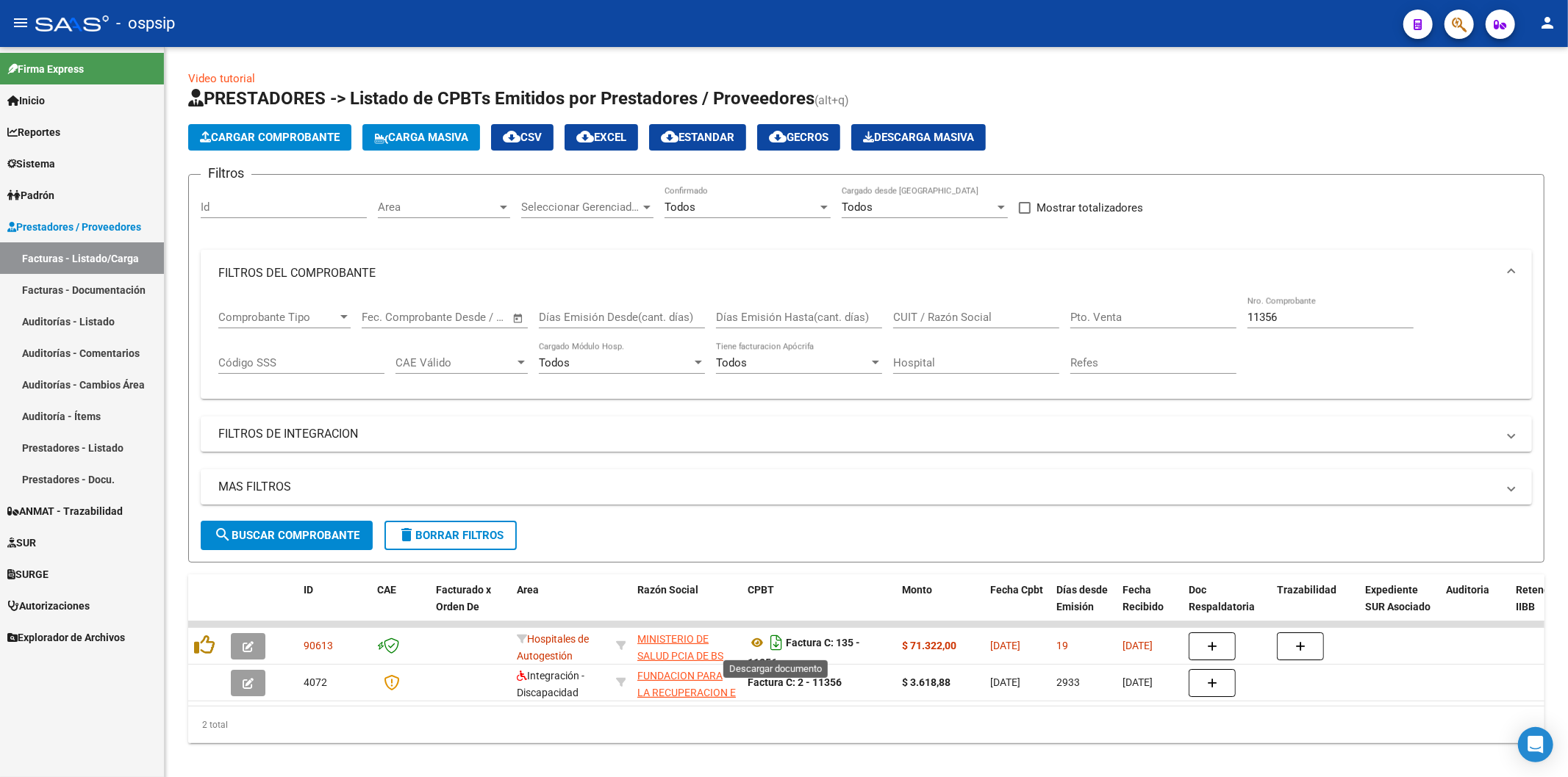
click at [777, 639] on icon "Descargar documento" at bounding box center [776, 643] width 19 height 23
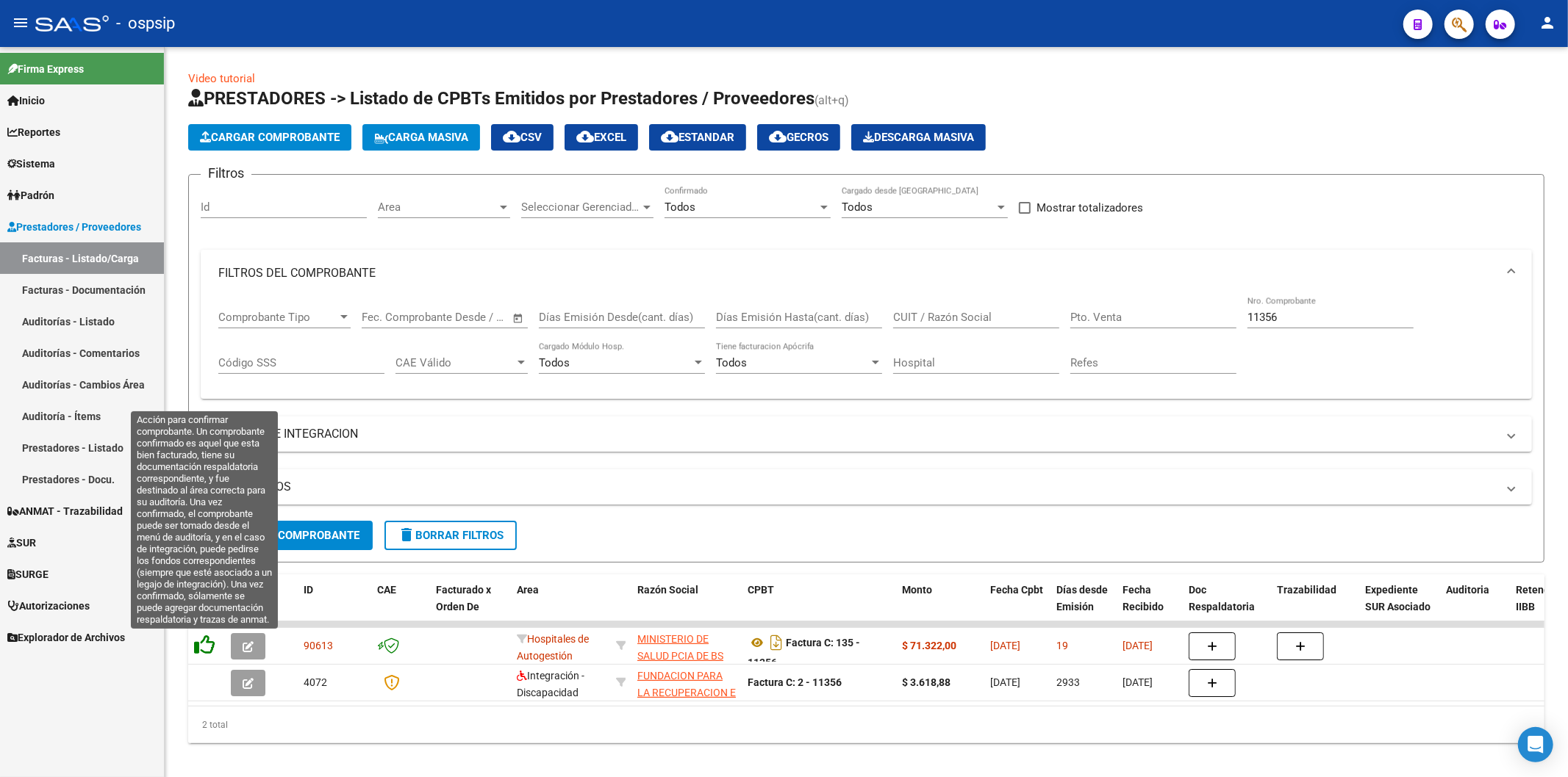
click at [207, 650] on icon at bounding box center [204, 644] width 20 height 20
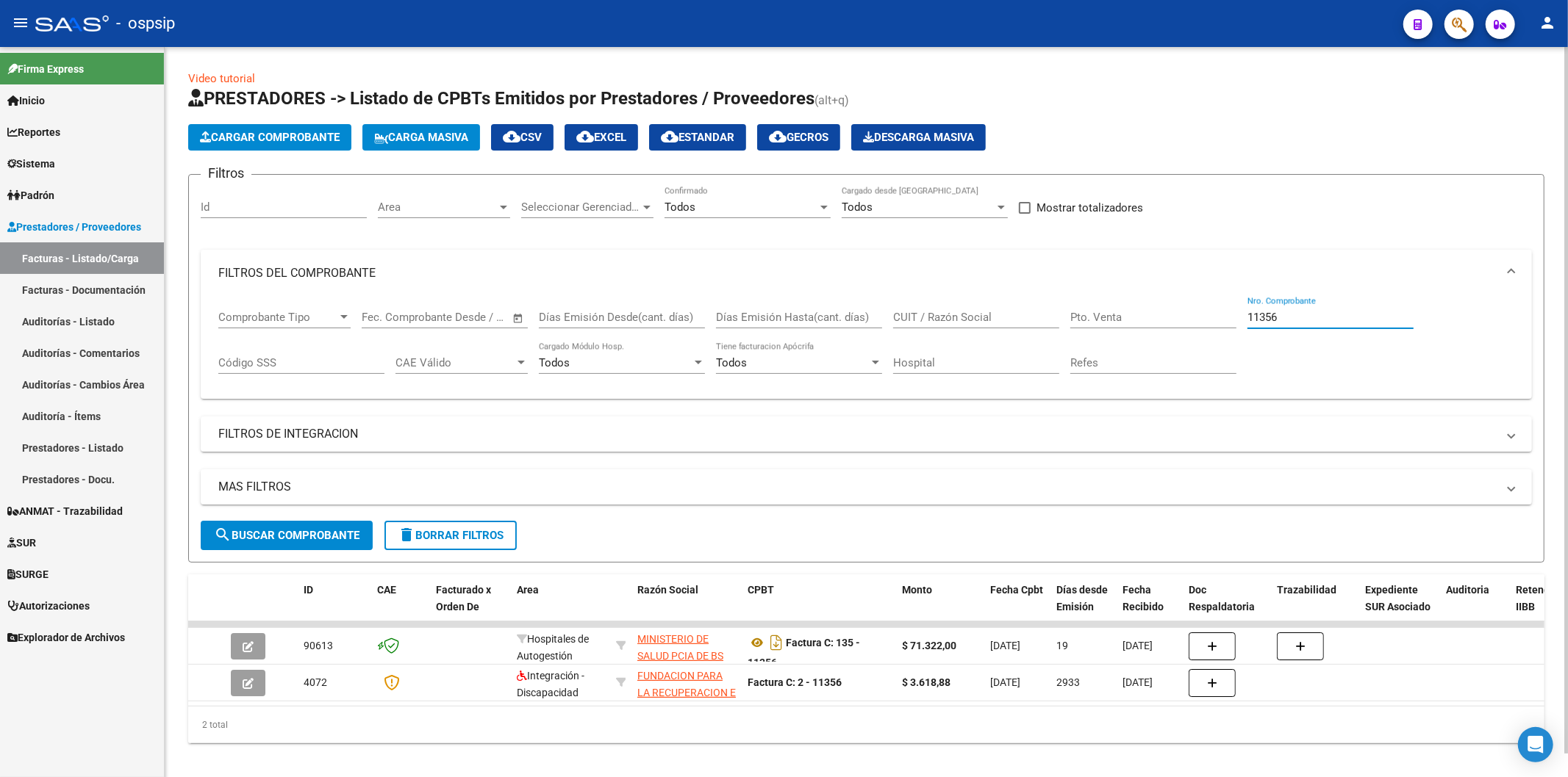
click at [1295, 319] on input "11356" at bounding box center [1329, 317] width 166 height 14
type input "1"
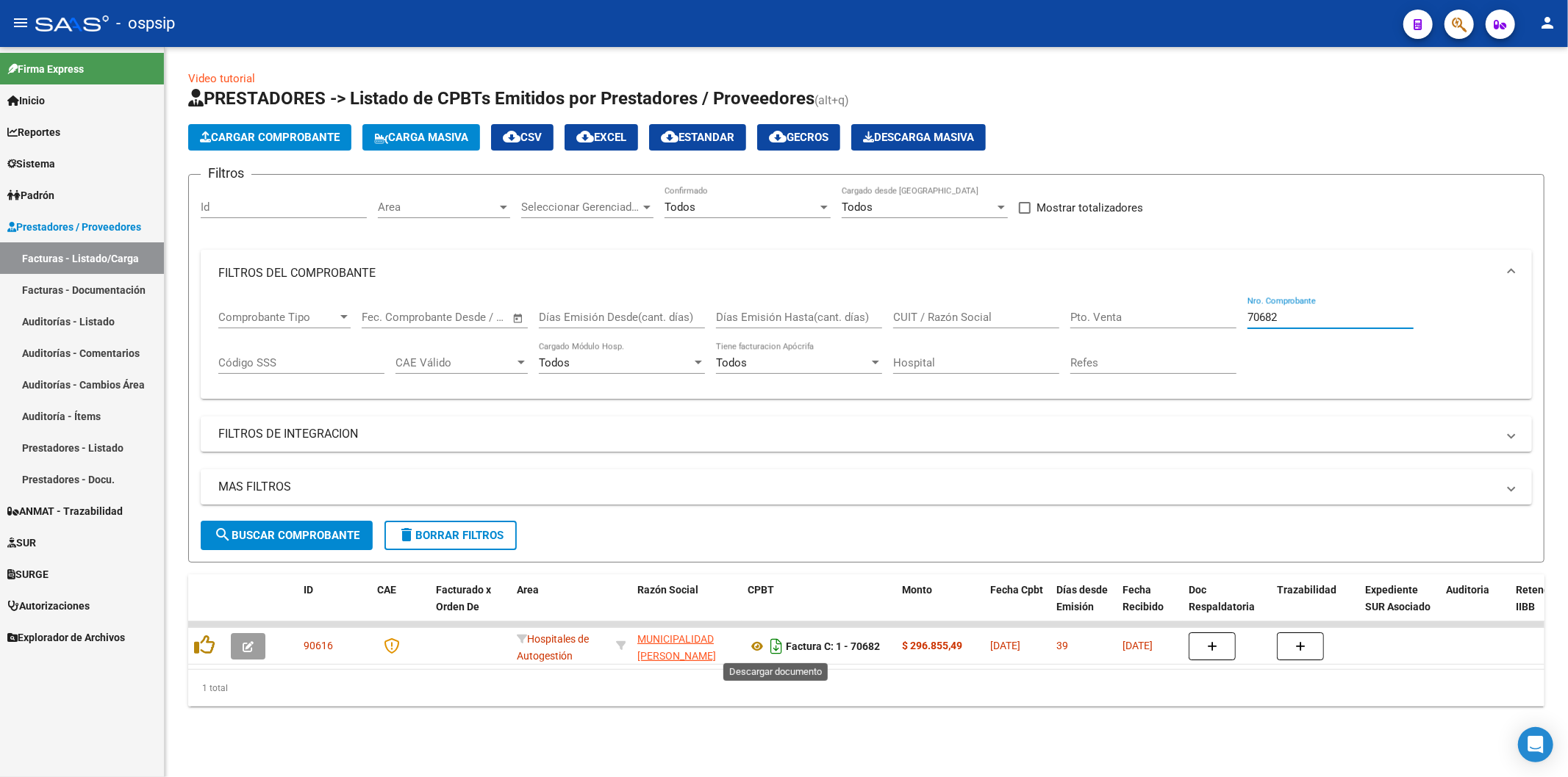
type input "70682"
click at [774, 642] on icon "Descargar documento" at bounding box center [776, 646] width 19 height 23
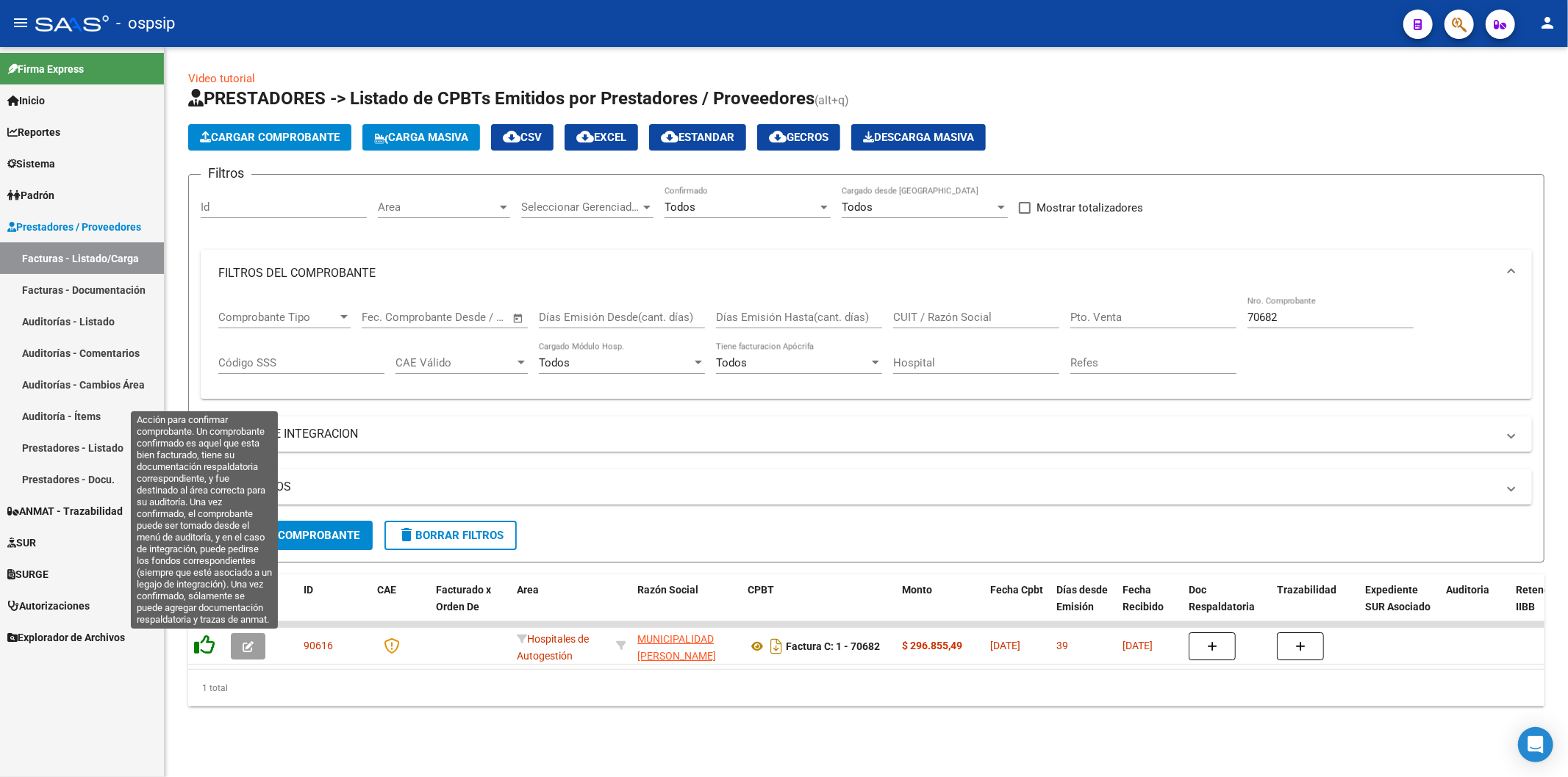
click at [202, 647] on icon at bounding box center [204, 644] width 20 height 20
